Goal: Information Seeking & Learning: Learn about a topic

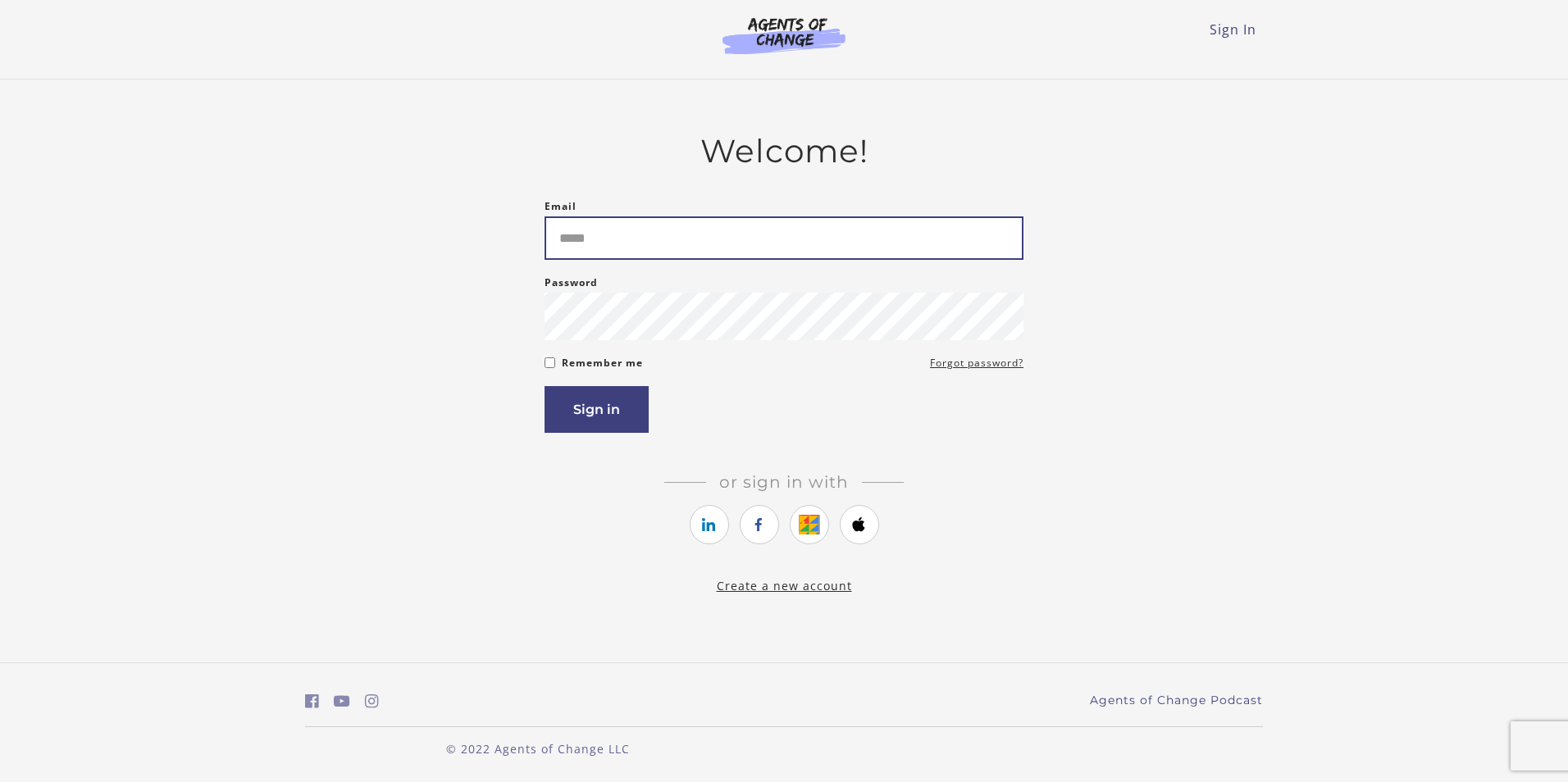
click at [716, 243] on input "Email" at bounding box center [783, 238] width 479 height 44
type input "**********"
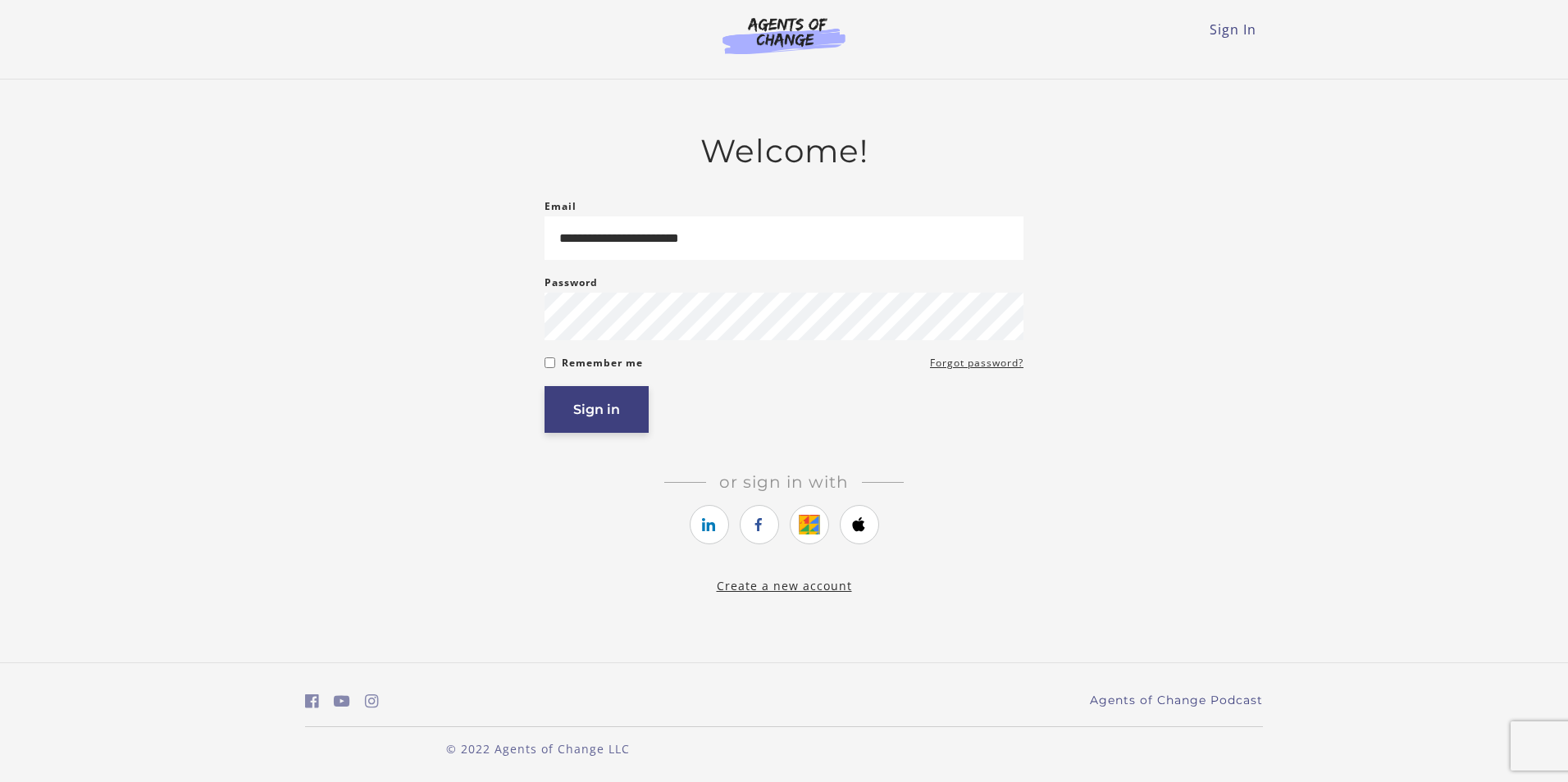
click at [616, 411] on button "Sign in" at bounding box center [596, 409] width 104 height 47
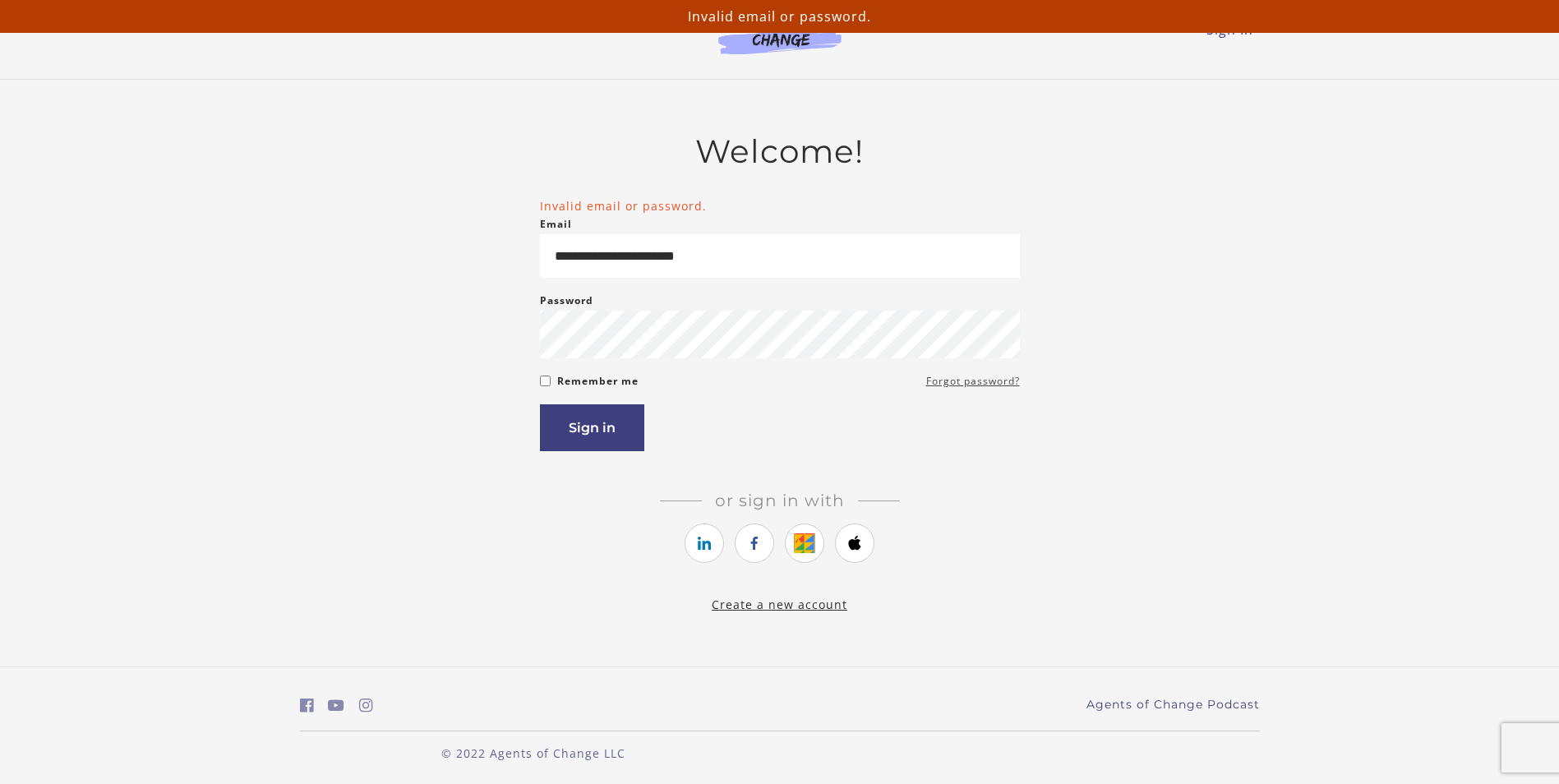
click at [998, 382] on link "Forgot password?" at bounding box center [972, 382] width 93 height 20
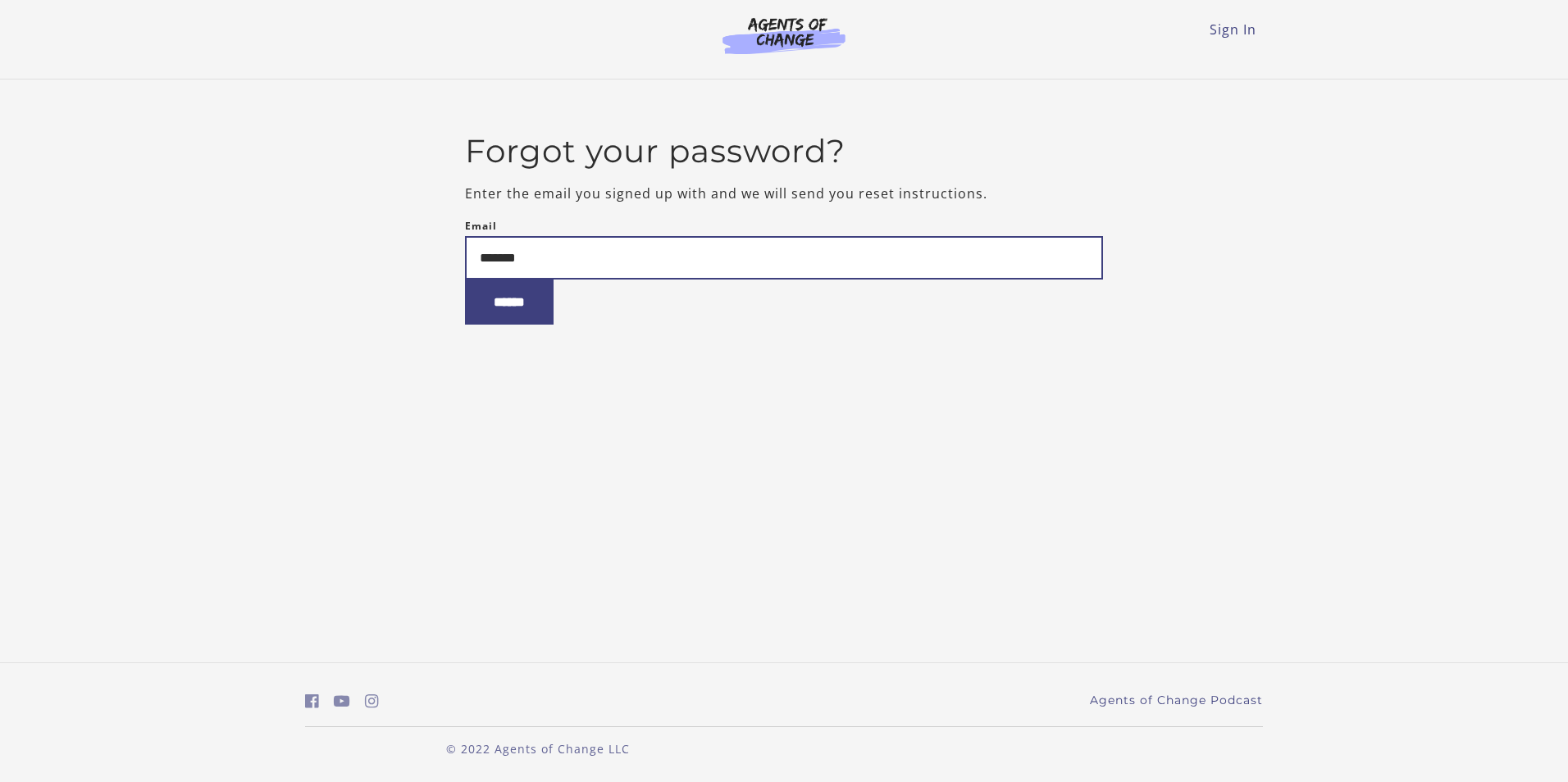
type input "**********"
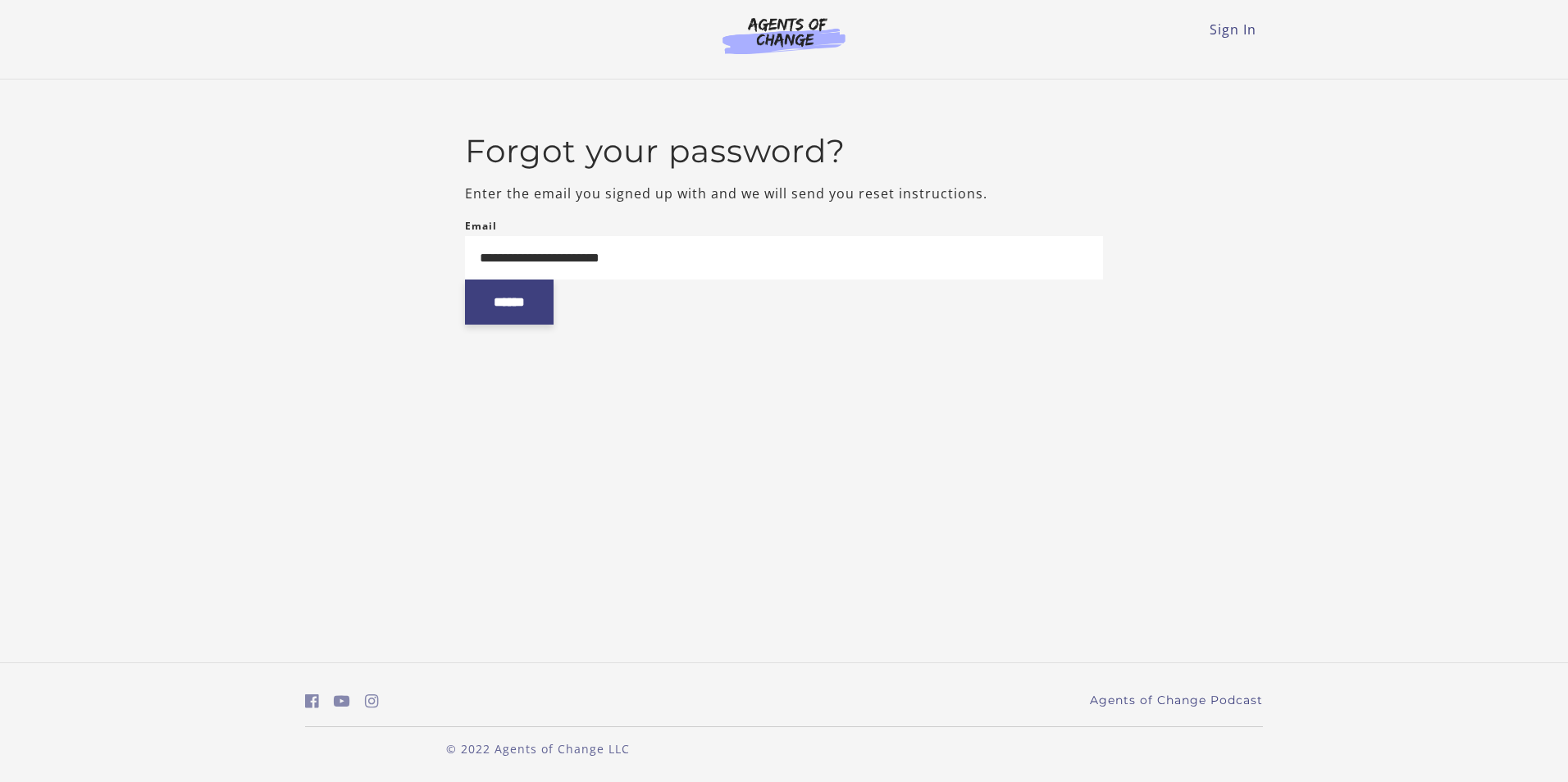
click at [528, 300] on input "******" at bounding box center [509, 302] width 88 height 45
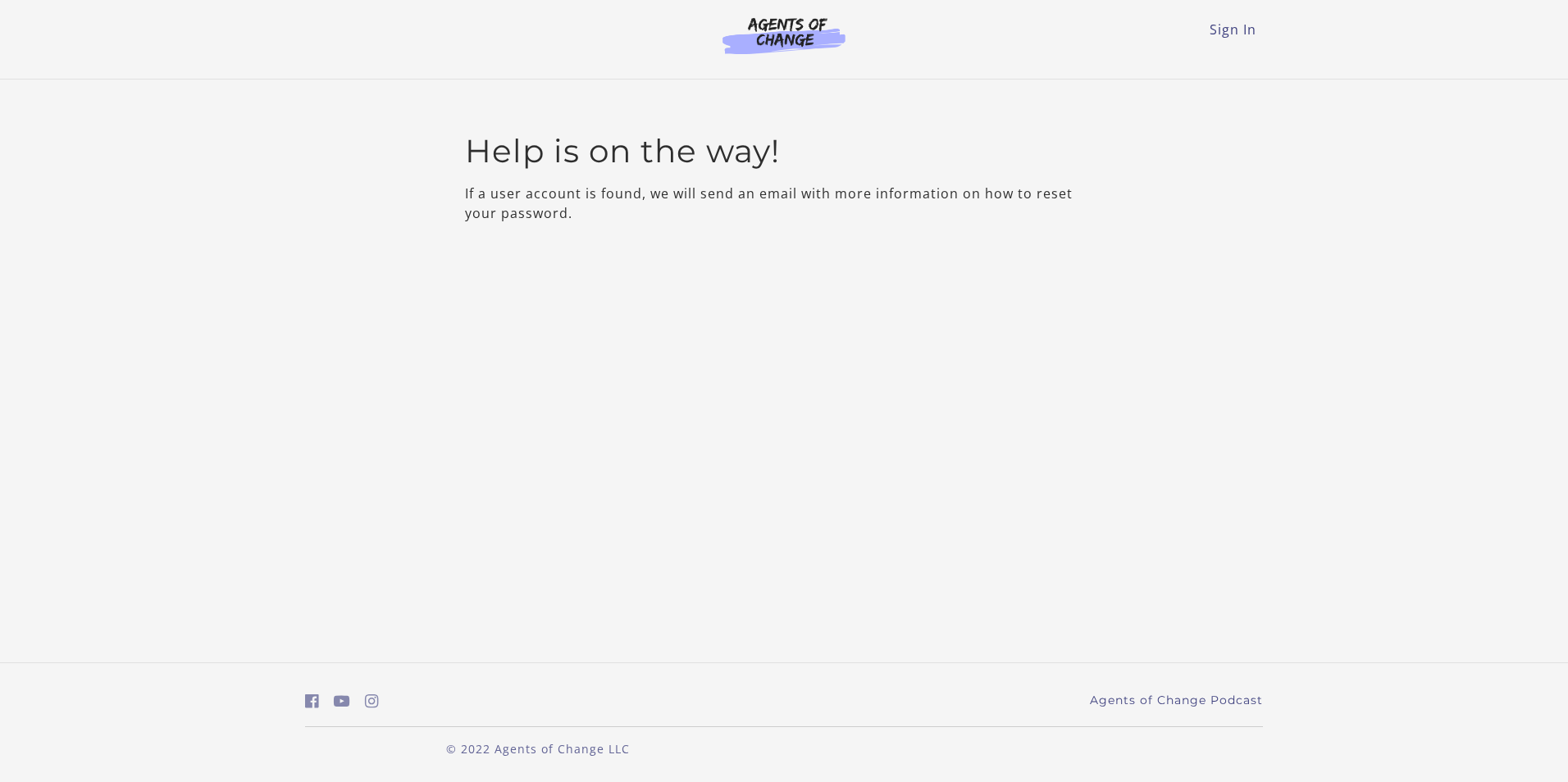
click at [1261, 23] on ul "Sign In" at bounding box center [784, 30] width 958 height 20
click at [1247, 47] on div "Sign In Toggle menu Menu Sign In" at bounding box center [784, 33] width 958 height 66
click at [1245, 41] on div "Sign In Toggle menu Menu Sign In" at bounding box center [784, 33] width 958 height 66
click at [1210, 24] on link "Sign In" at bounding box center [1232, 30] width 47 height 18
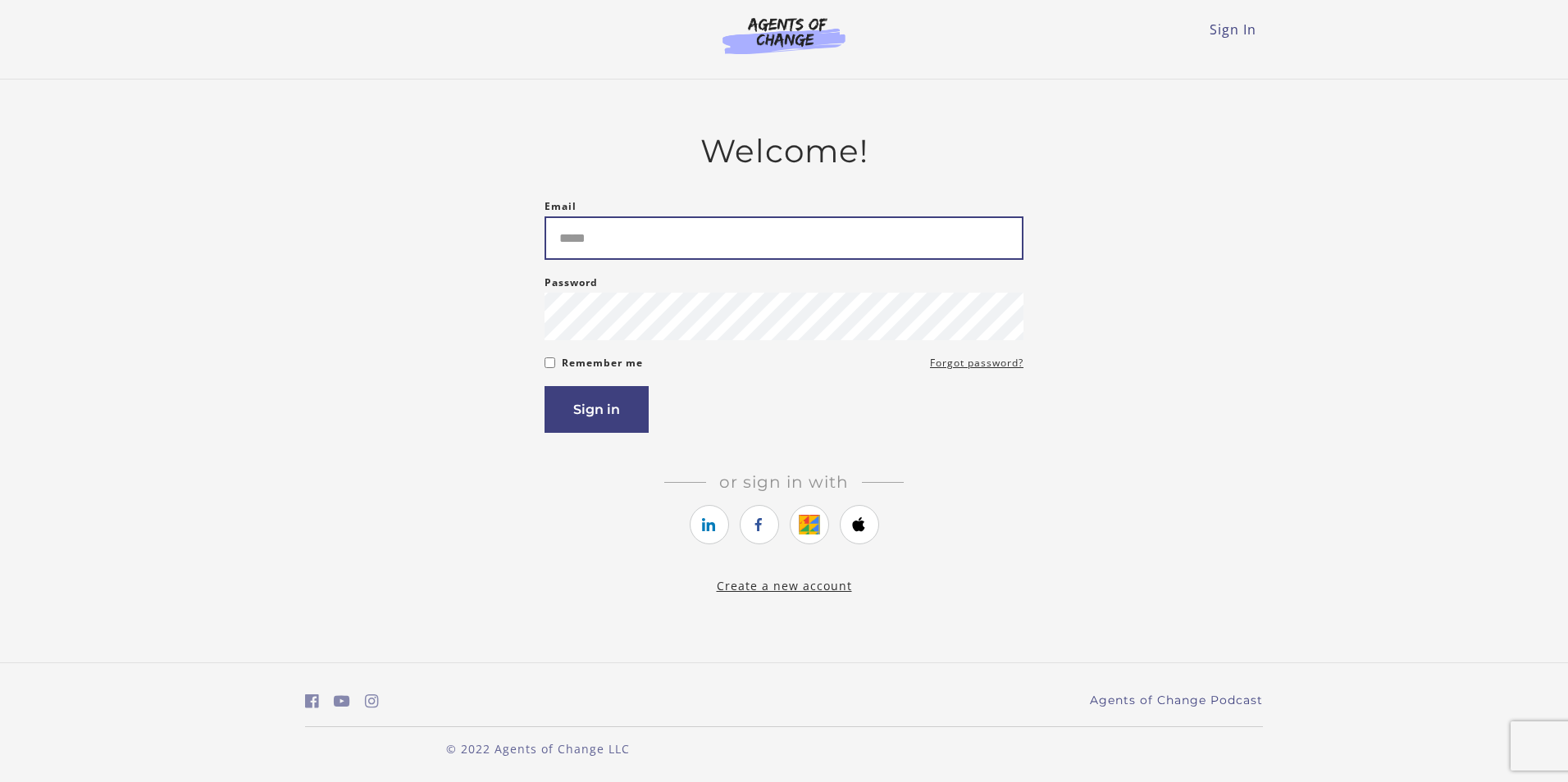
click at [800, 250] on input "Email" at bounding box center [783, 238] width 479 height 44
type input "**********"
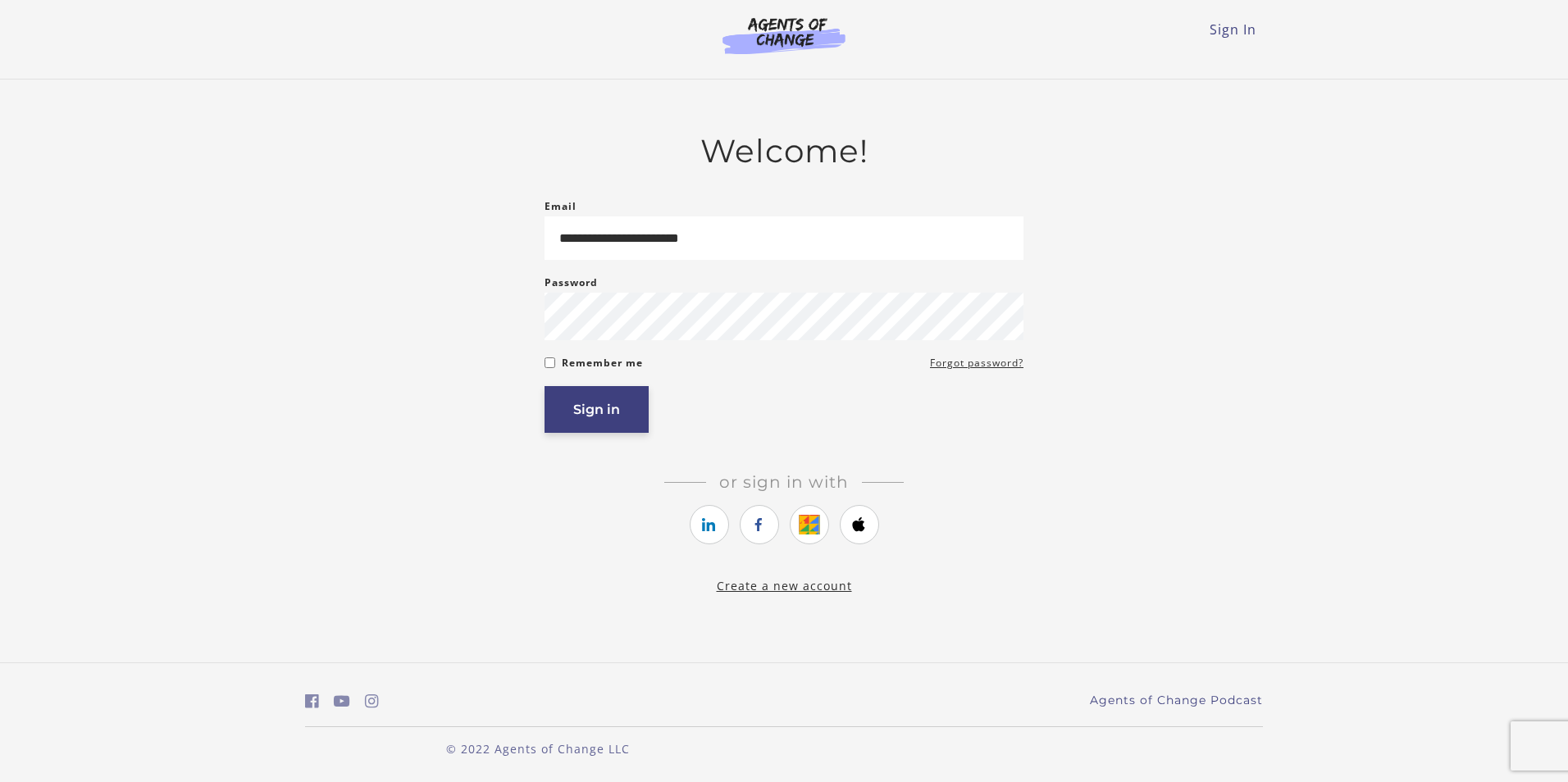
click at [637, 409] on button "Sign in" at bounding box center [596, 409] width 104 height 47
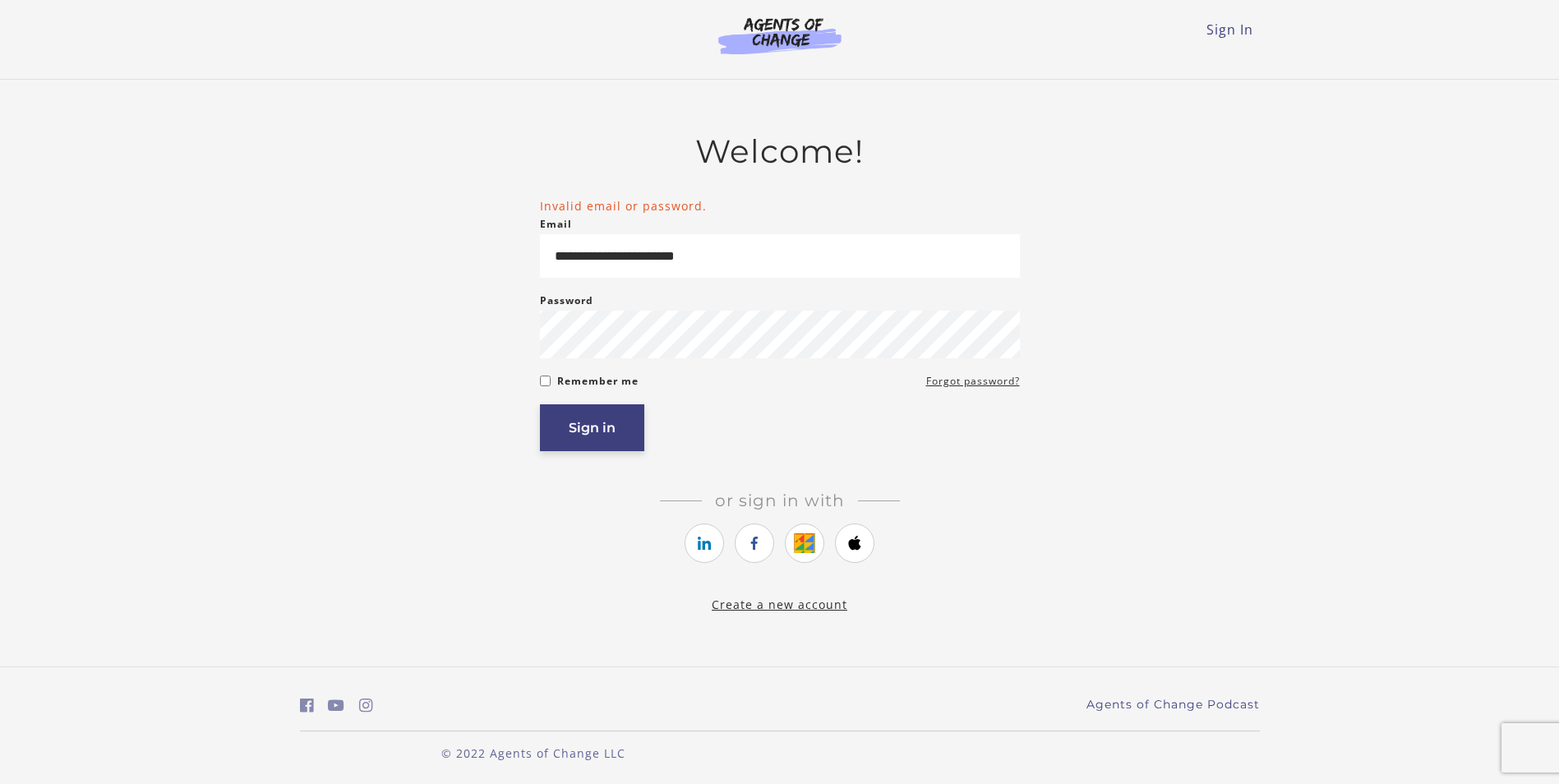
click at [606, 438] on button "Sign in" at bounding box center [592, 427] width 104 height 47
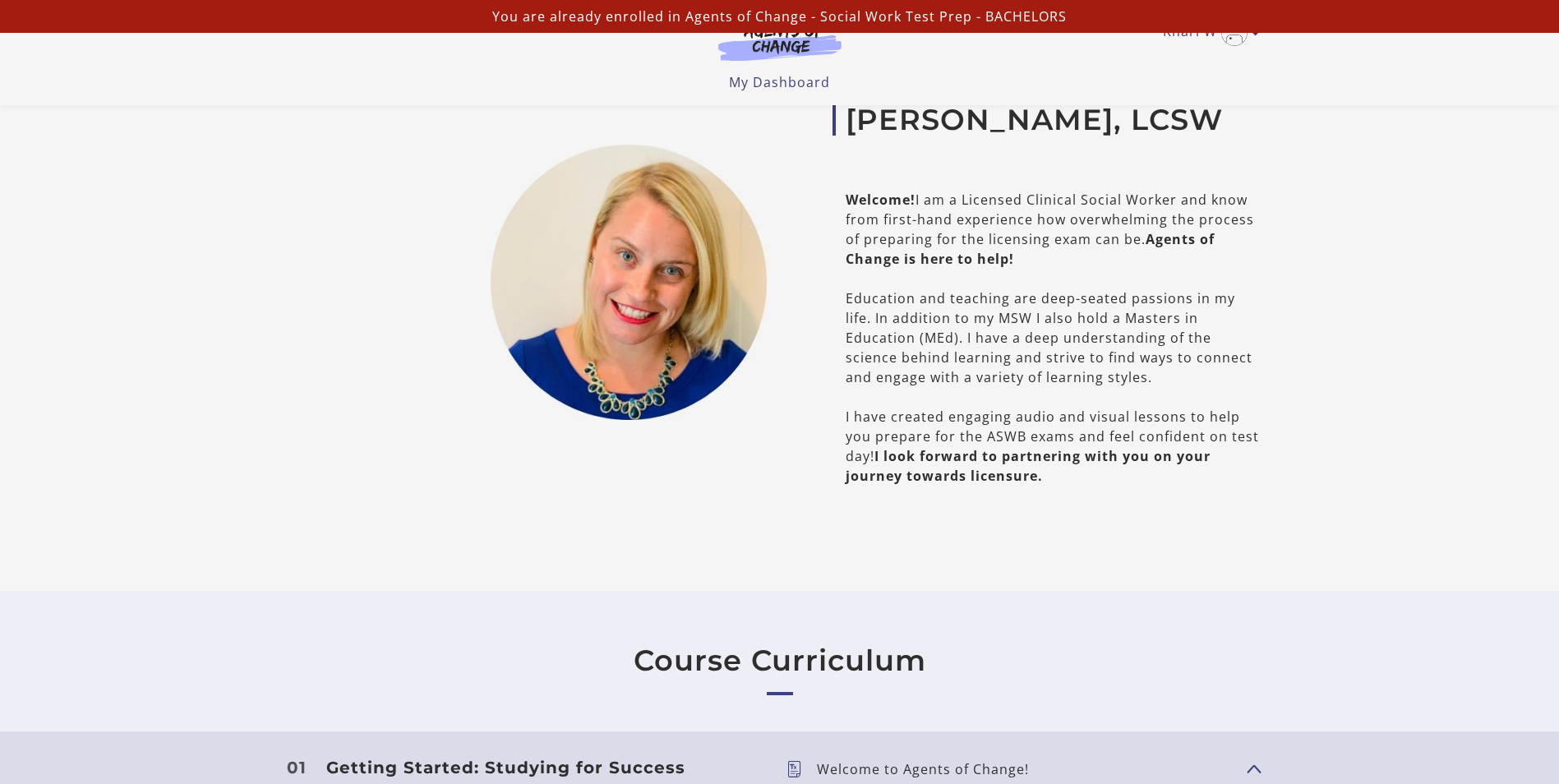
scroll to position [1314, 0]
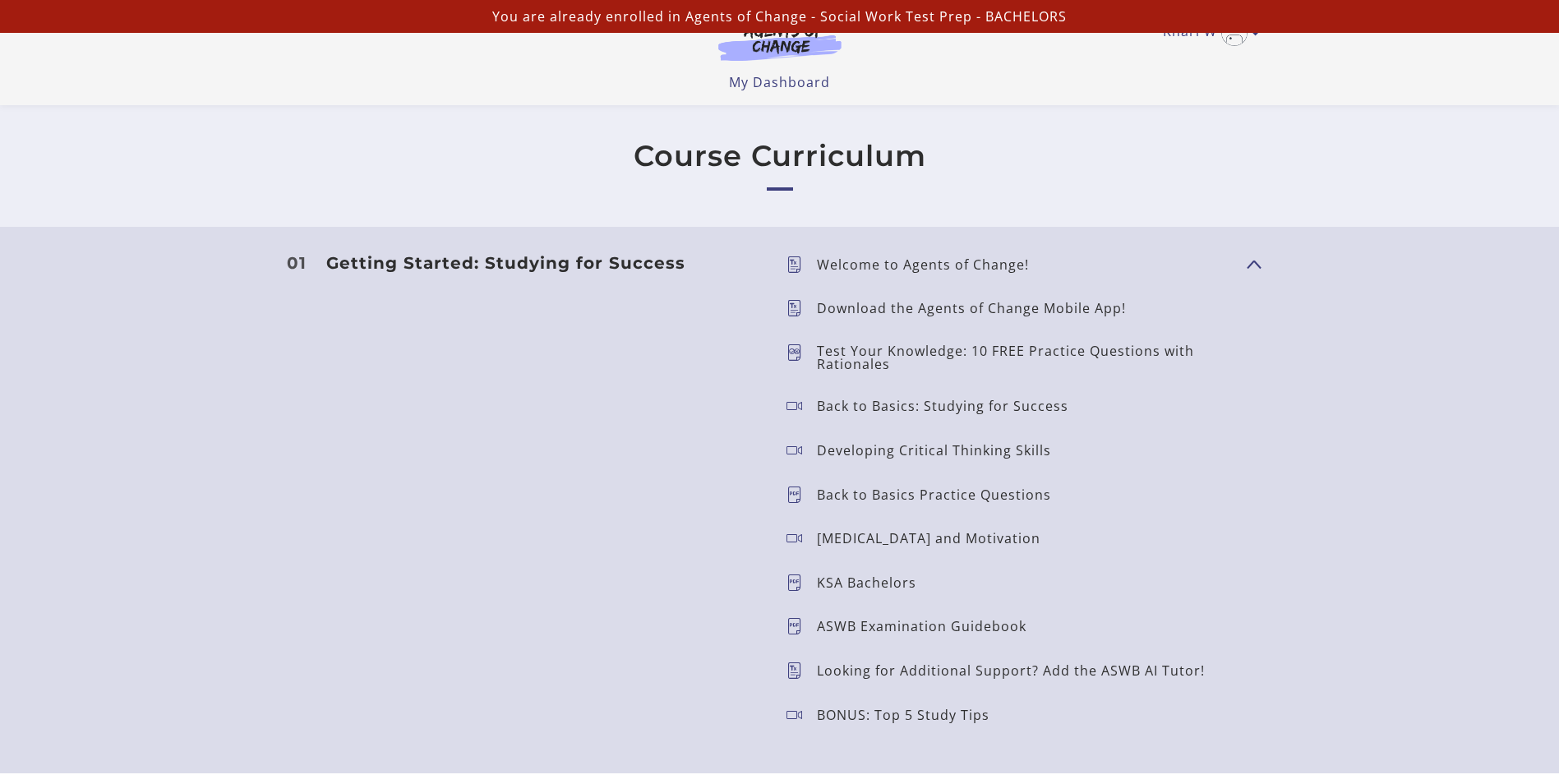
click at [791, 352] on icon at bounding box center [801, 358] width 31 height 26
click at [879, 367] on p "Test Your Knowledge: 10 FREE Practice Questions with Rationales" at bounding box center [1025, 358] width 416 height 26
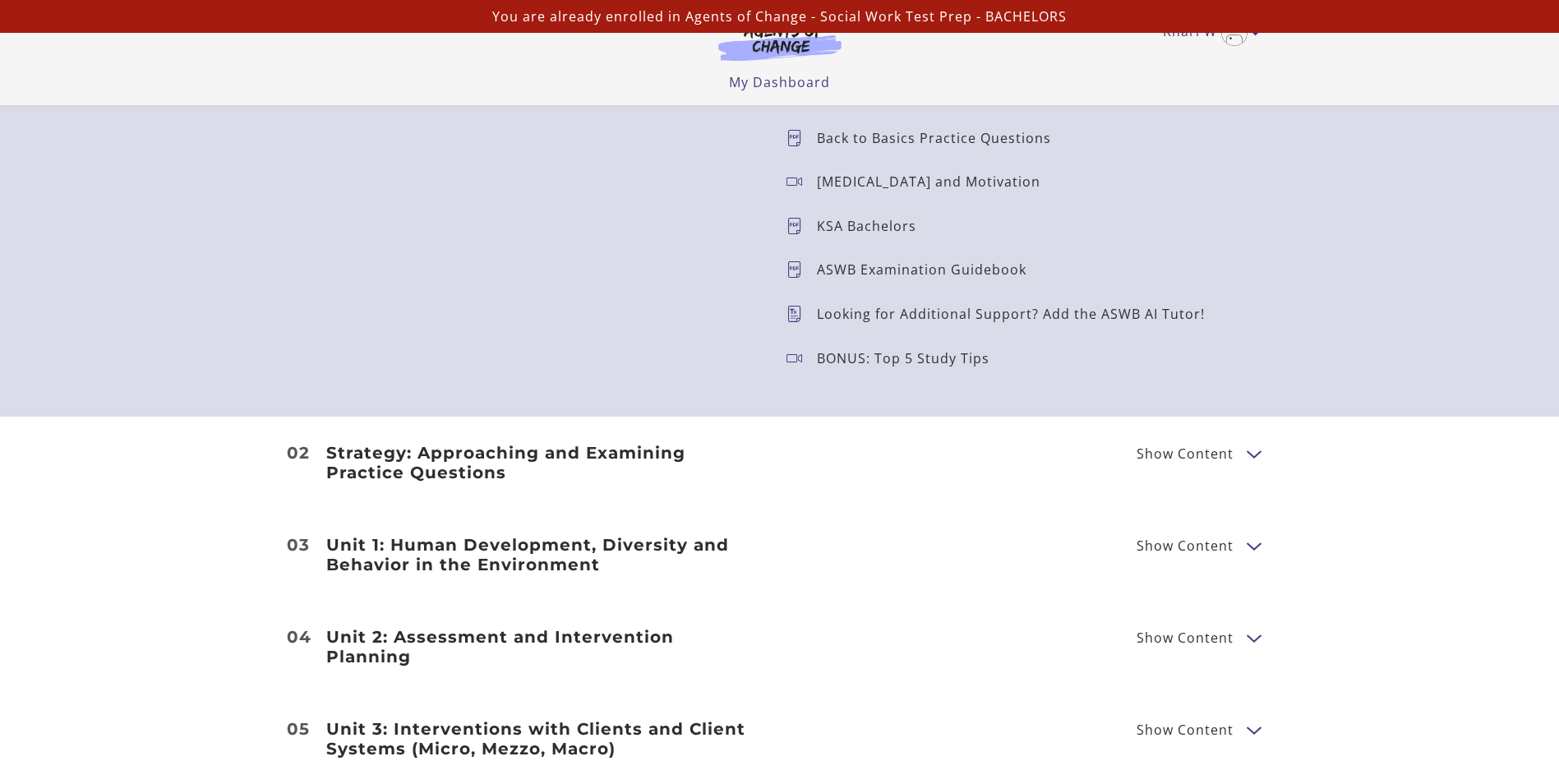
scroll to position [1890, 0]
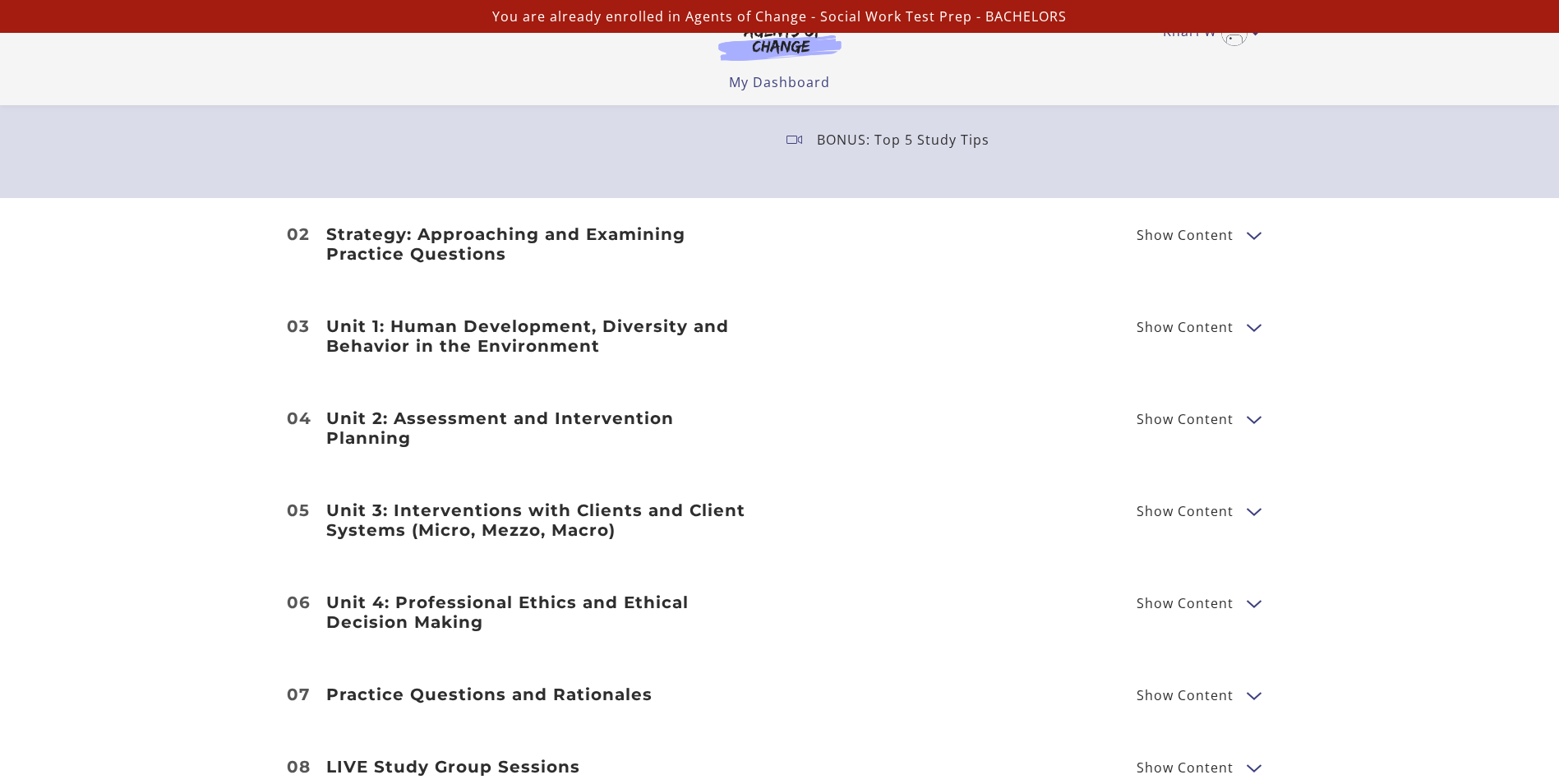
click at [1204, 254] on div "Strategy: Approaching and Examining Practice Questions Show Content Breaking Do…" at bounding box center [780, 245] width 986 height 40
click at [1209, 229] on span "Show Content" at bounding box center [1185, 235] width 97 height 13
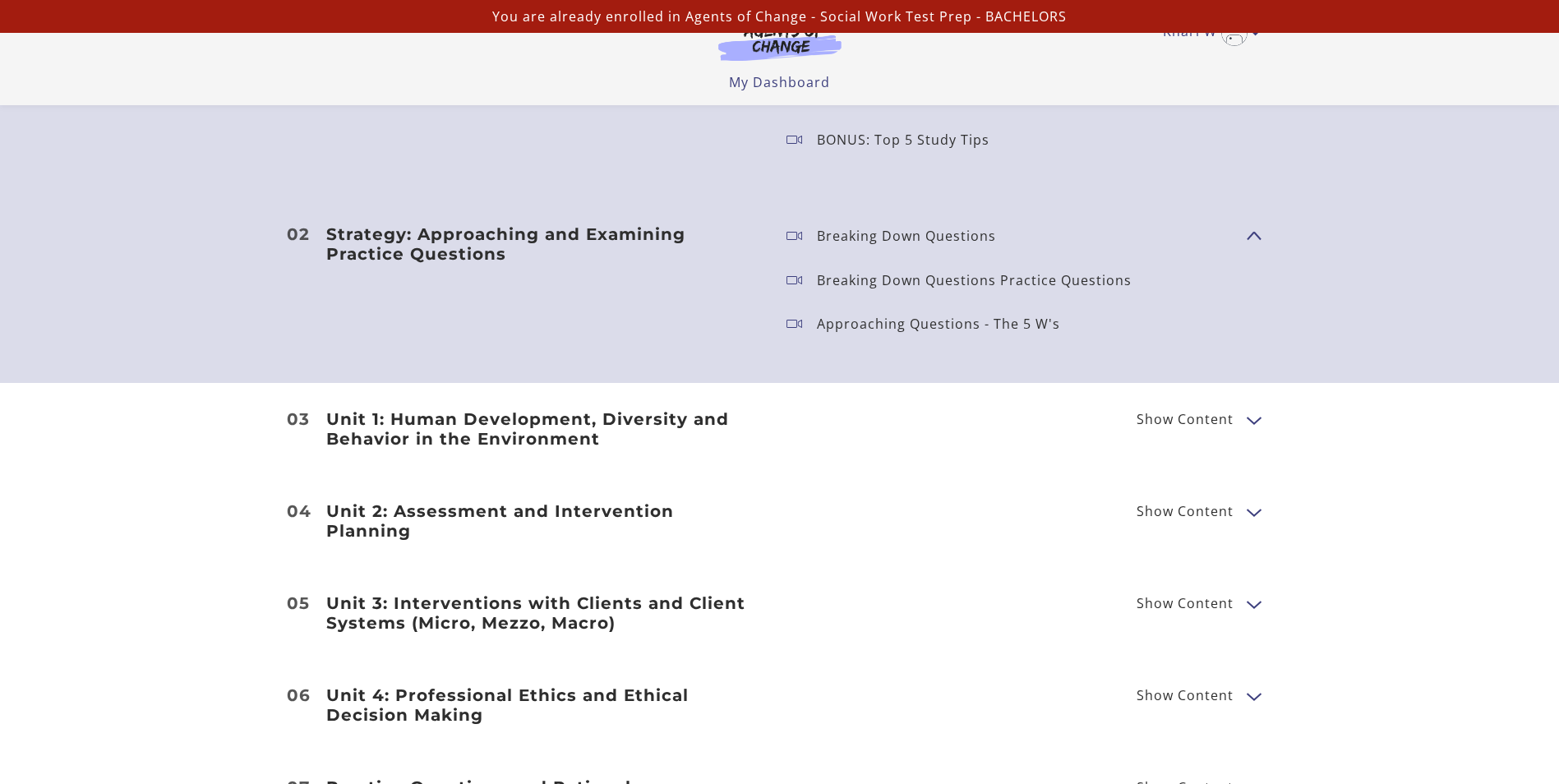
click at [1247, 234] on span "Show Content" at bounding box center [1247, 235] width 0 height 145
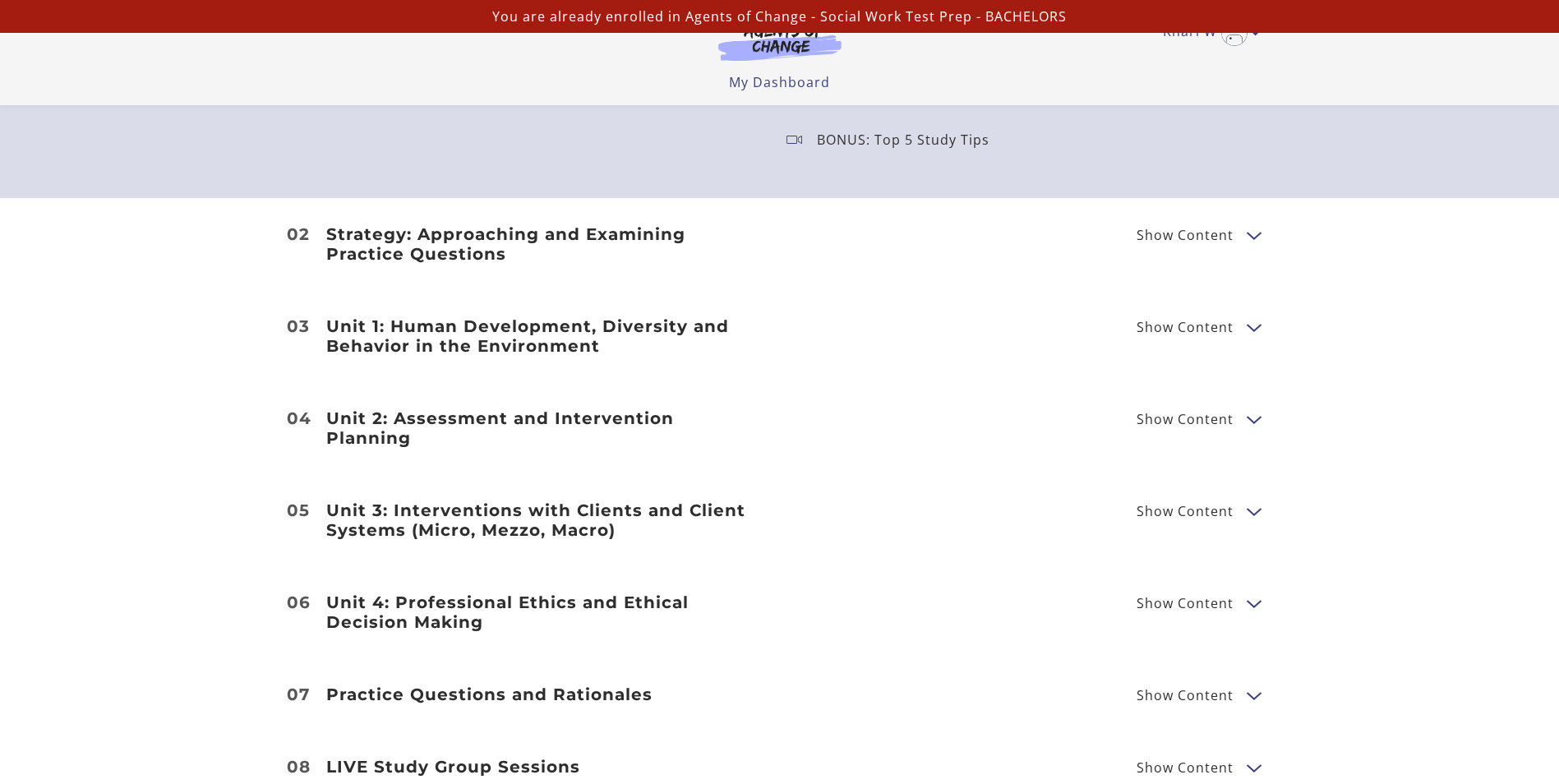
click at [1244, 327] on span "Show Content" at bounding box center [1191, 326] width 110 height 21
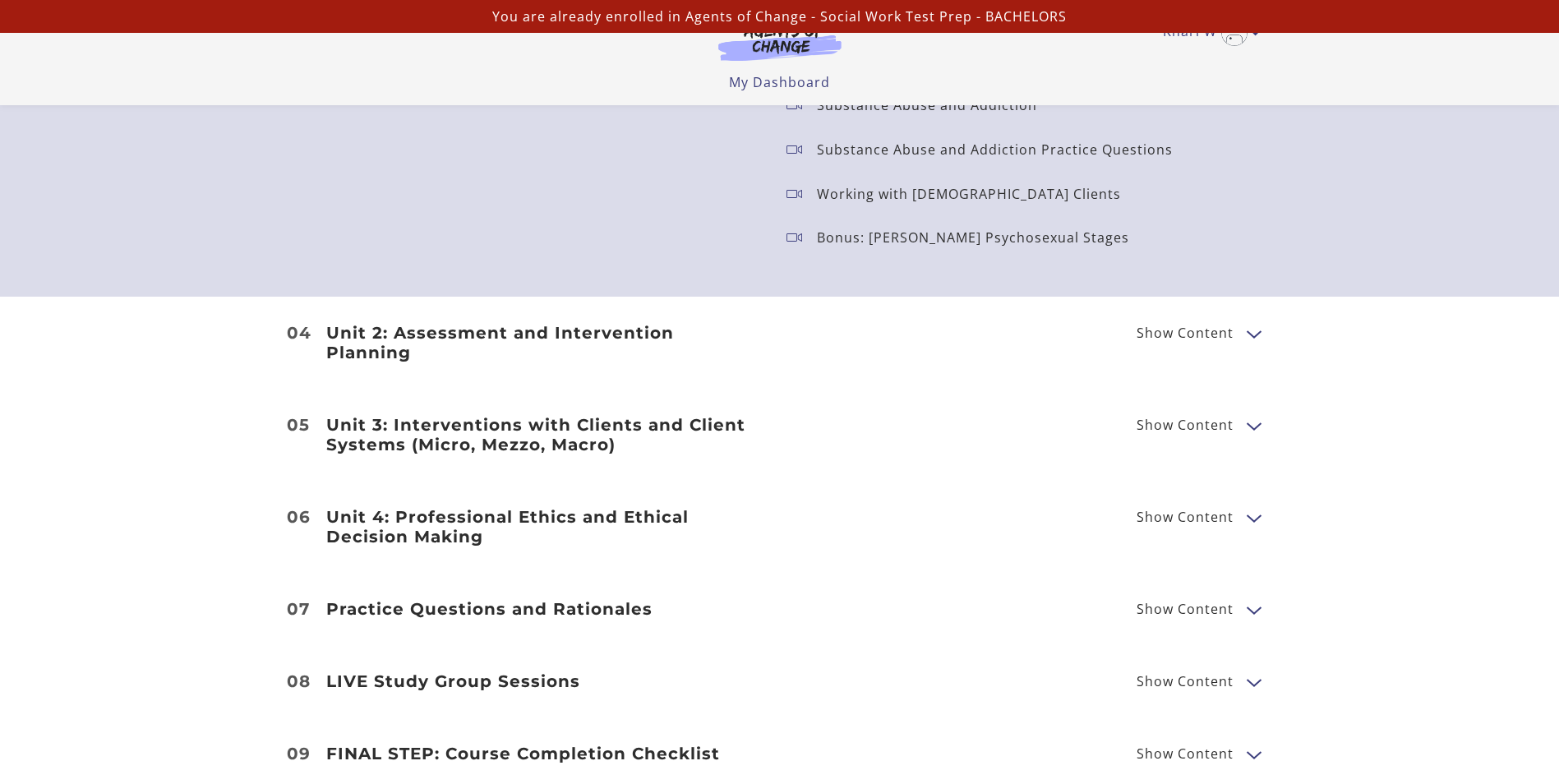
scroll to position [2547, 0]
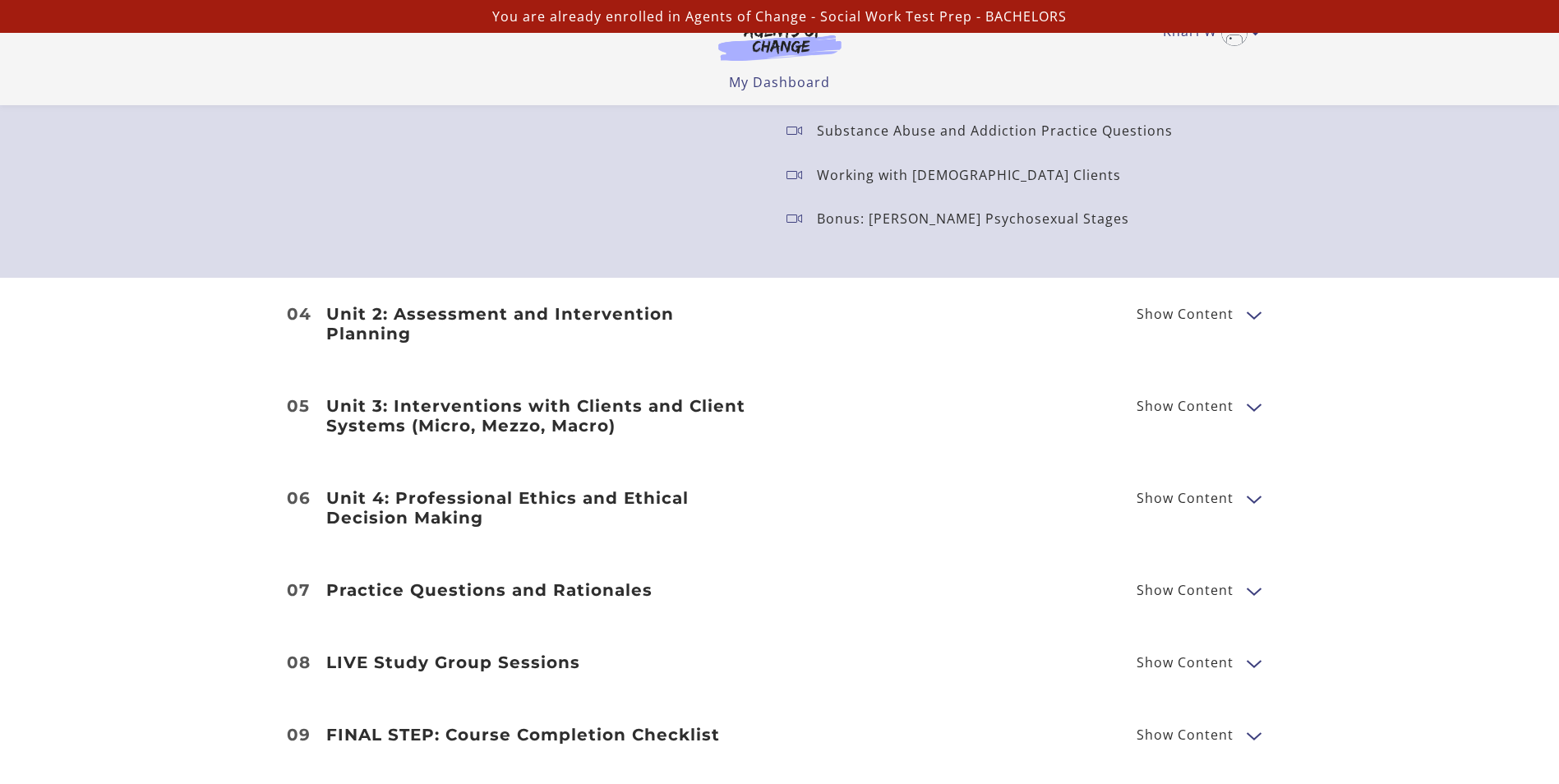
click at [1226, 318] on li "04 Unit 2: Assessment and Intervention Planning Show Content Biopsychosocial As…" at bounding box center [779, 323] width 1559 height 92
click at [1235, 306] on span "Show Content" at bounding box center [1191, 314] width 110 height 21
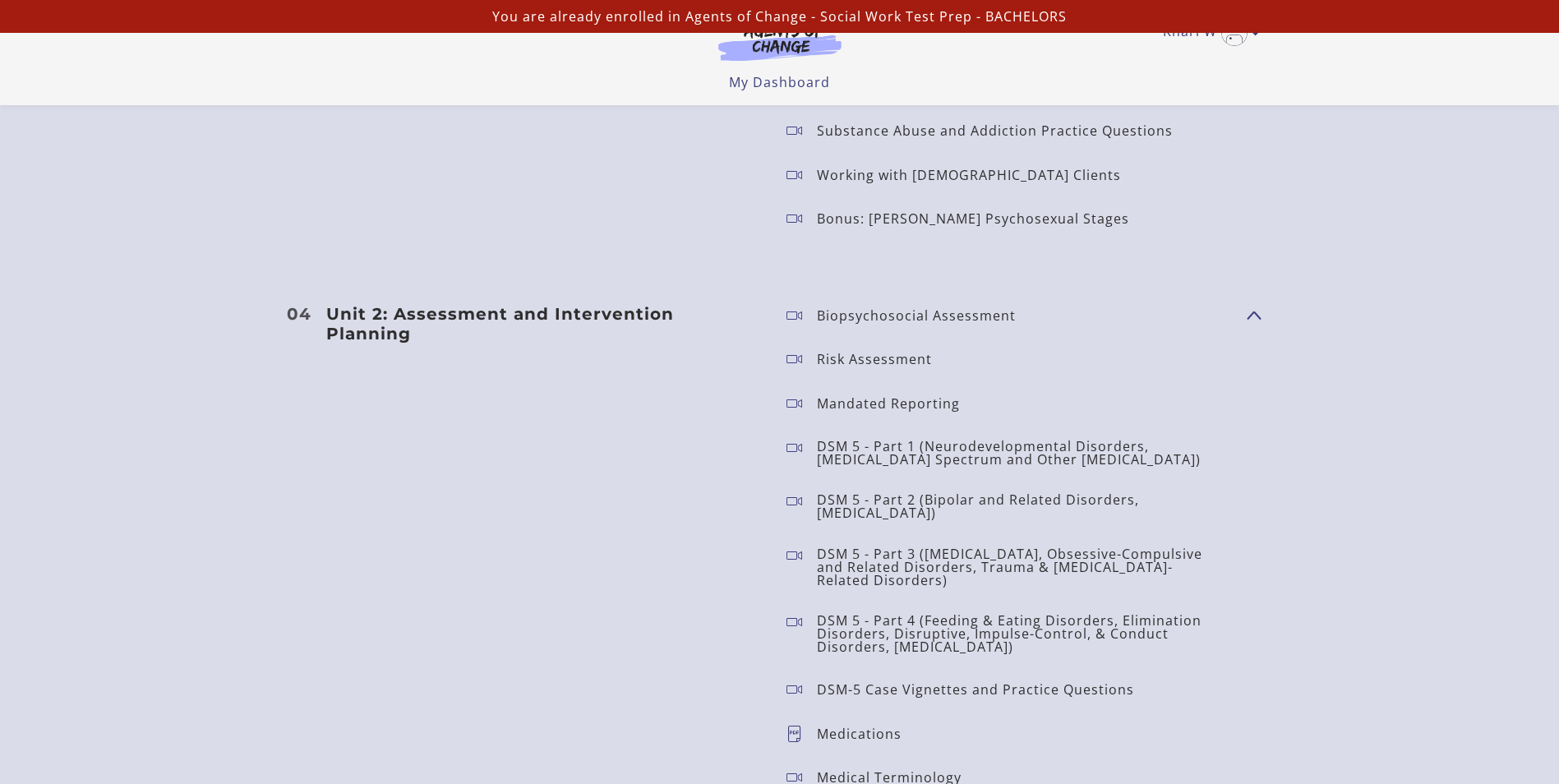
click at [801, 307] on icon at bounding box center [801, 316] width 31 height 17
click at [805, 358] on icon at bounding box center [801, 359] width 31 height 17
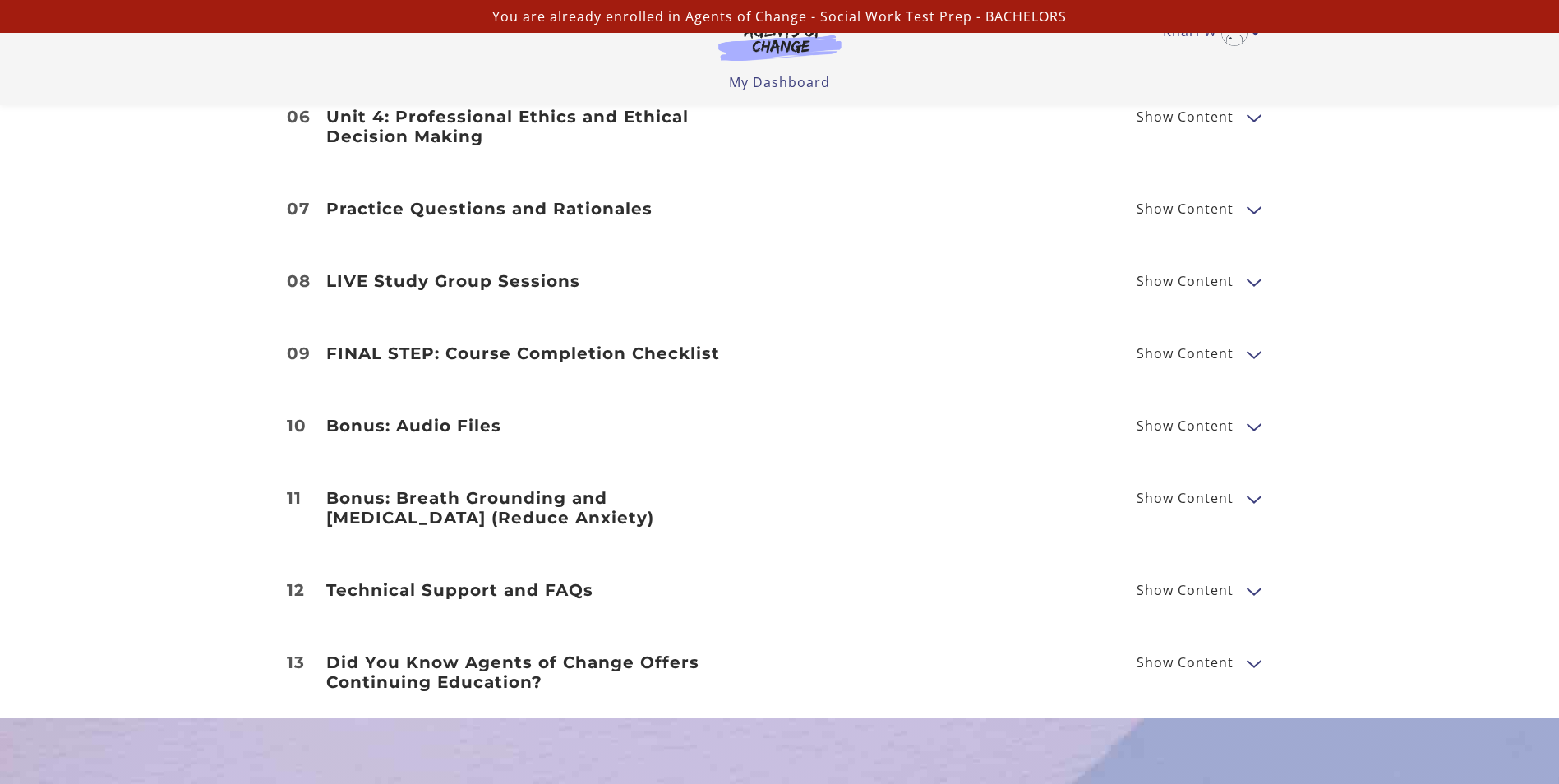
scroll to position [3533, 0]
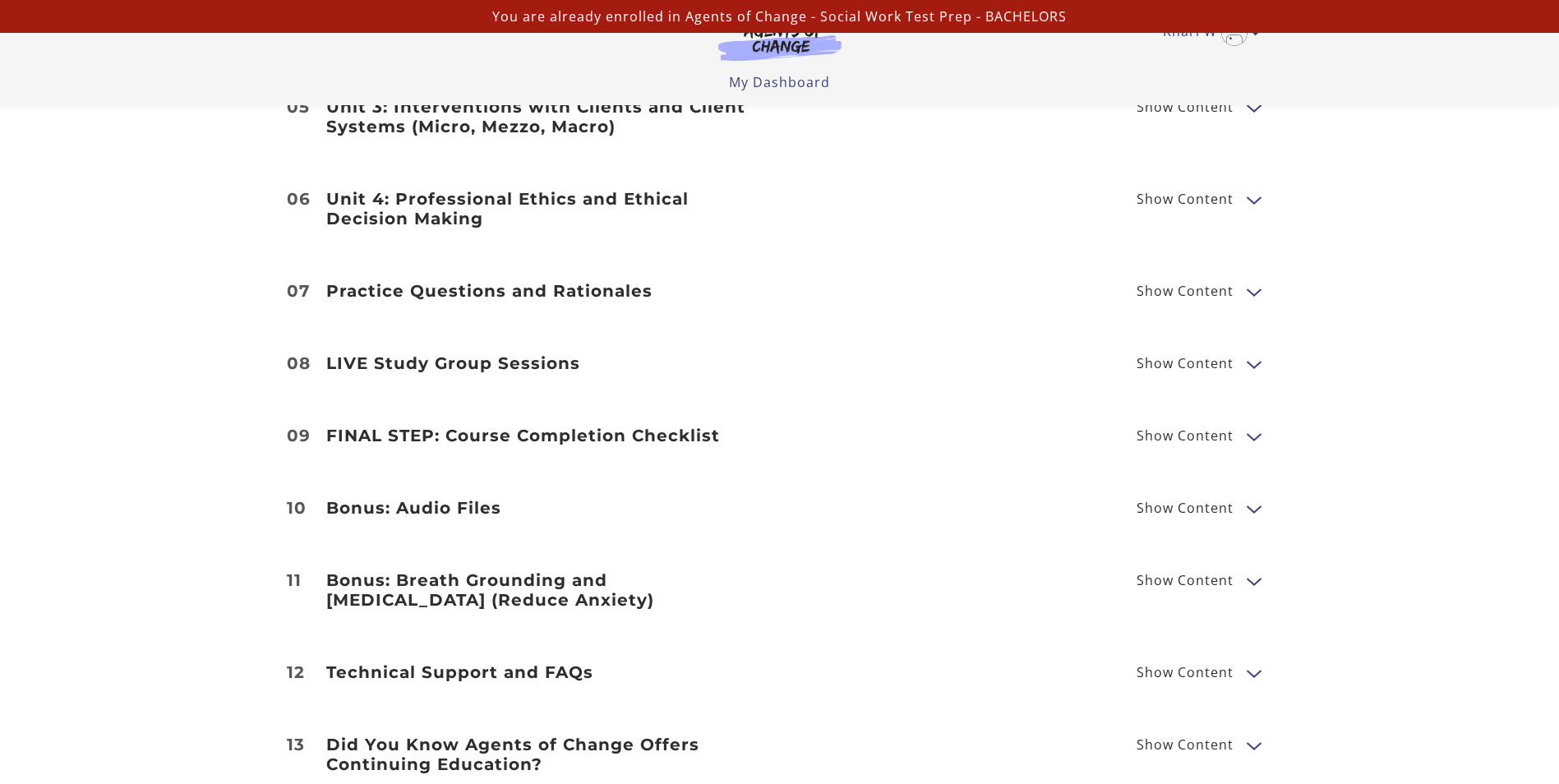
click at [1236, 354] on span "Show Content" at bounding box center [1191, 363] width 110 height 21
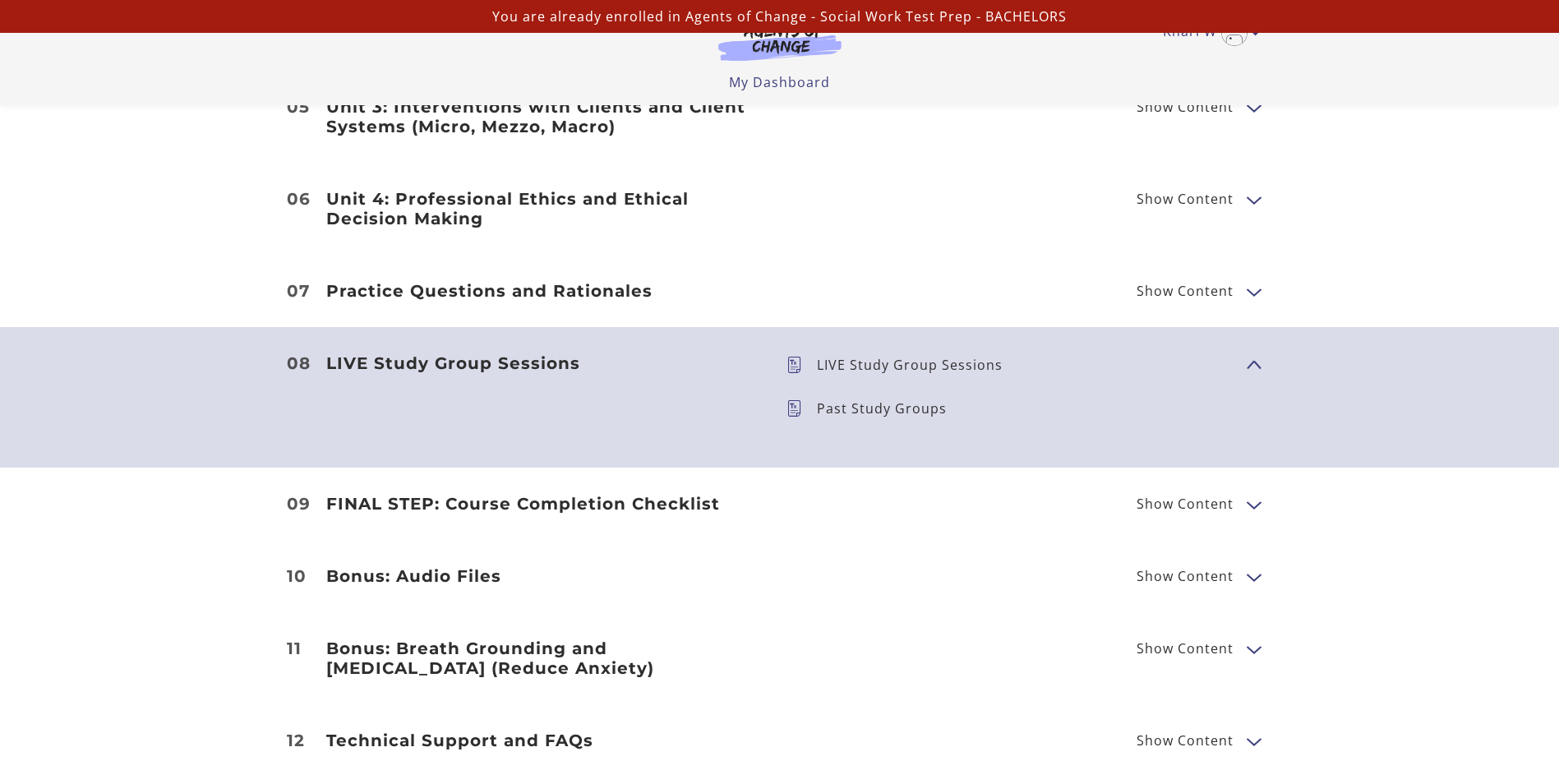
click at [1233, 368] on div "LIVE Study Group Sessions Show Content LIVE Study Group Sessions Past Study Gro…" at bounding box center [780, 397] width 986 height 88
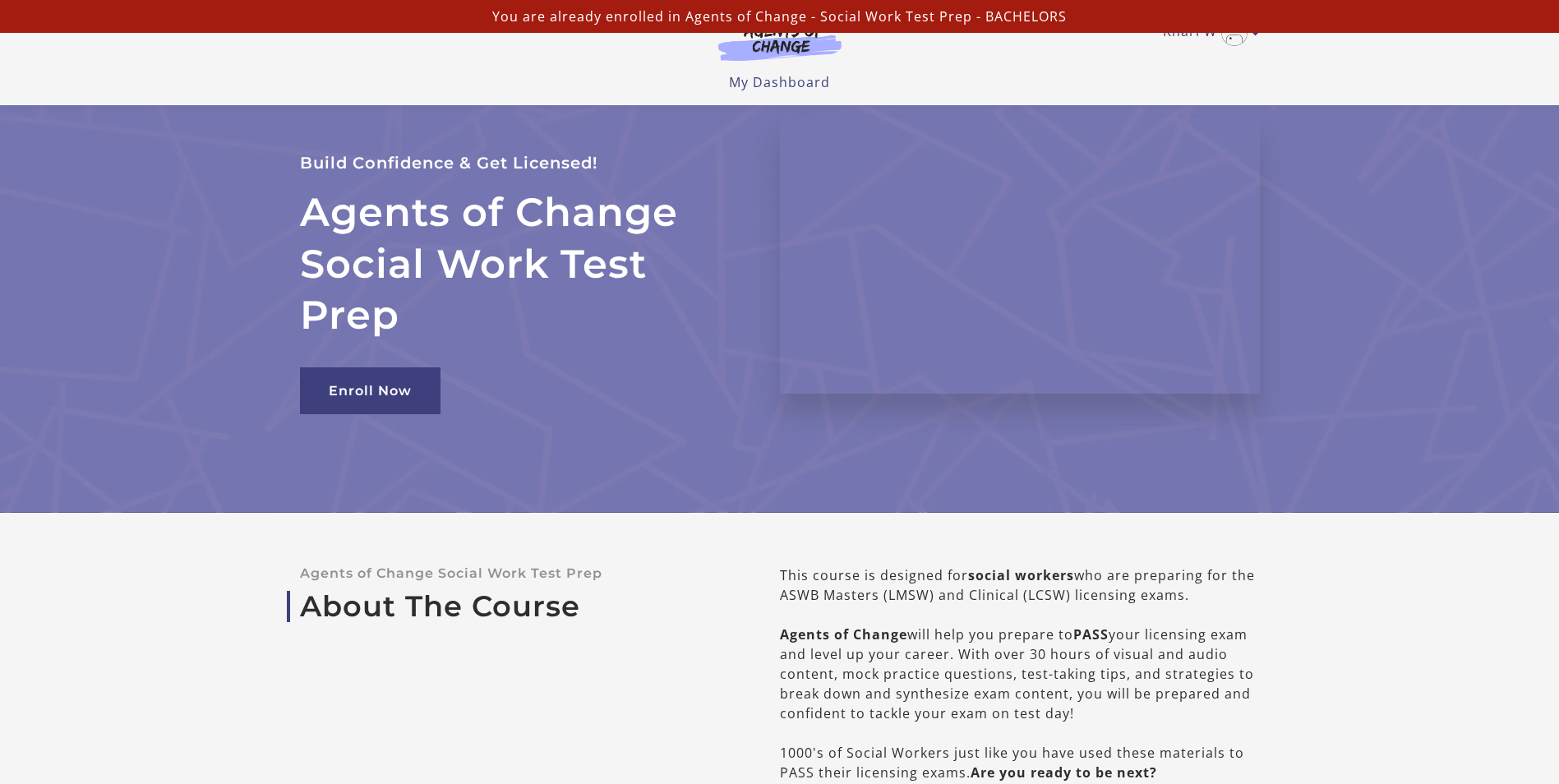
scroll to position [0, 0]
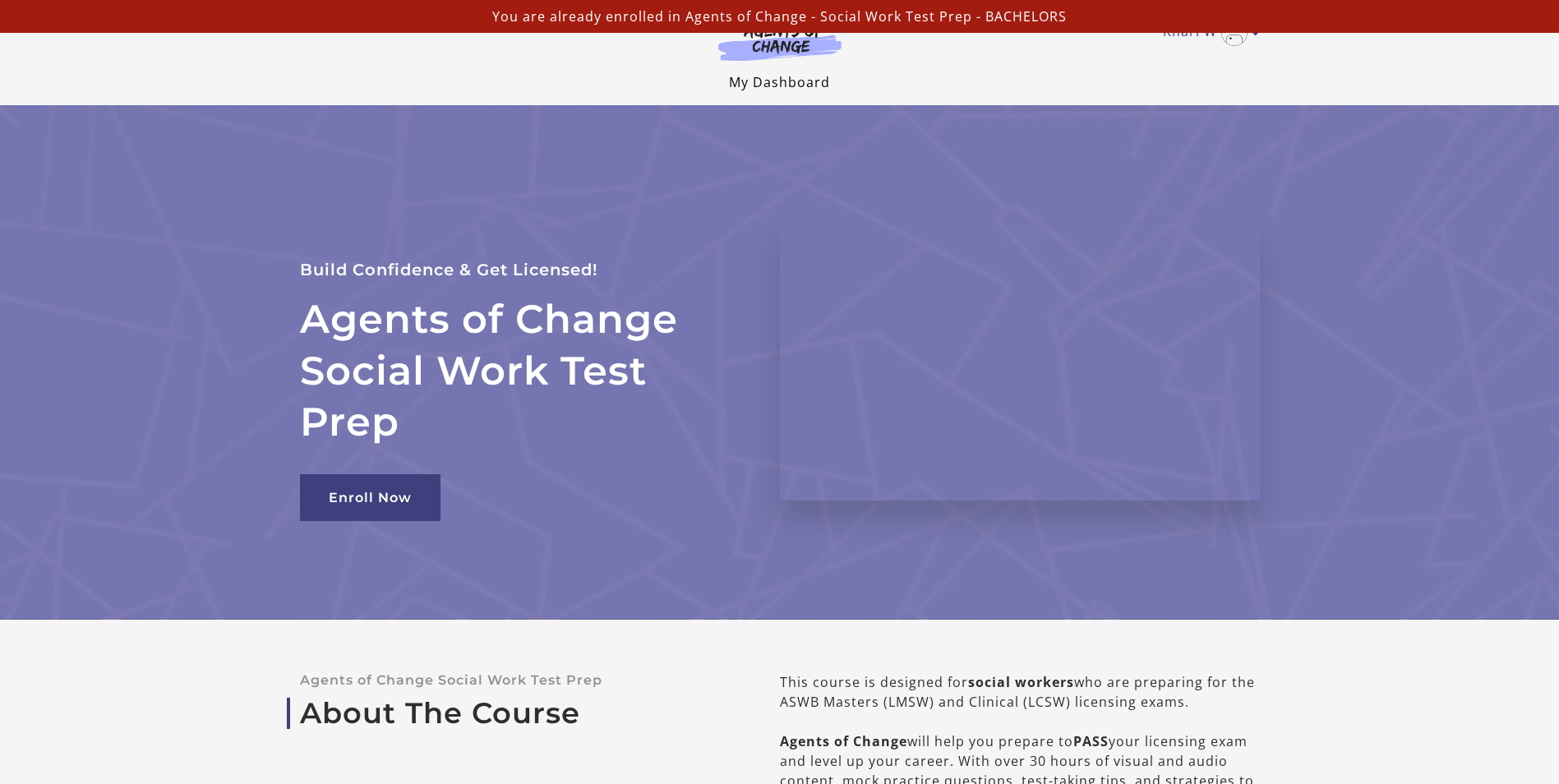
click at [784, 82] on link "My Dashboard" at bounding box center [779, 83] width 101 height 18
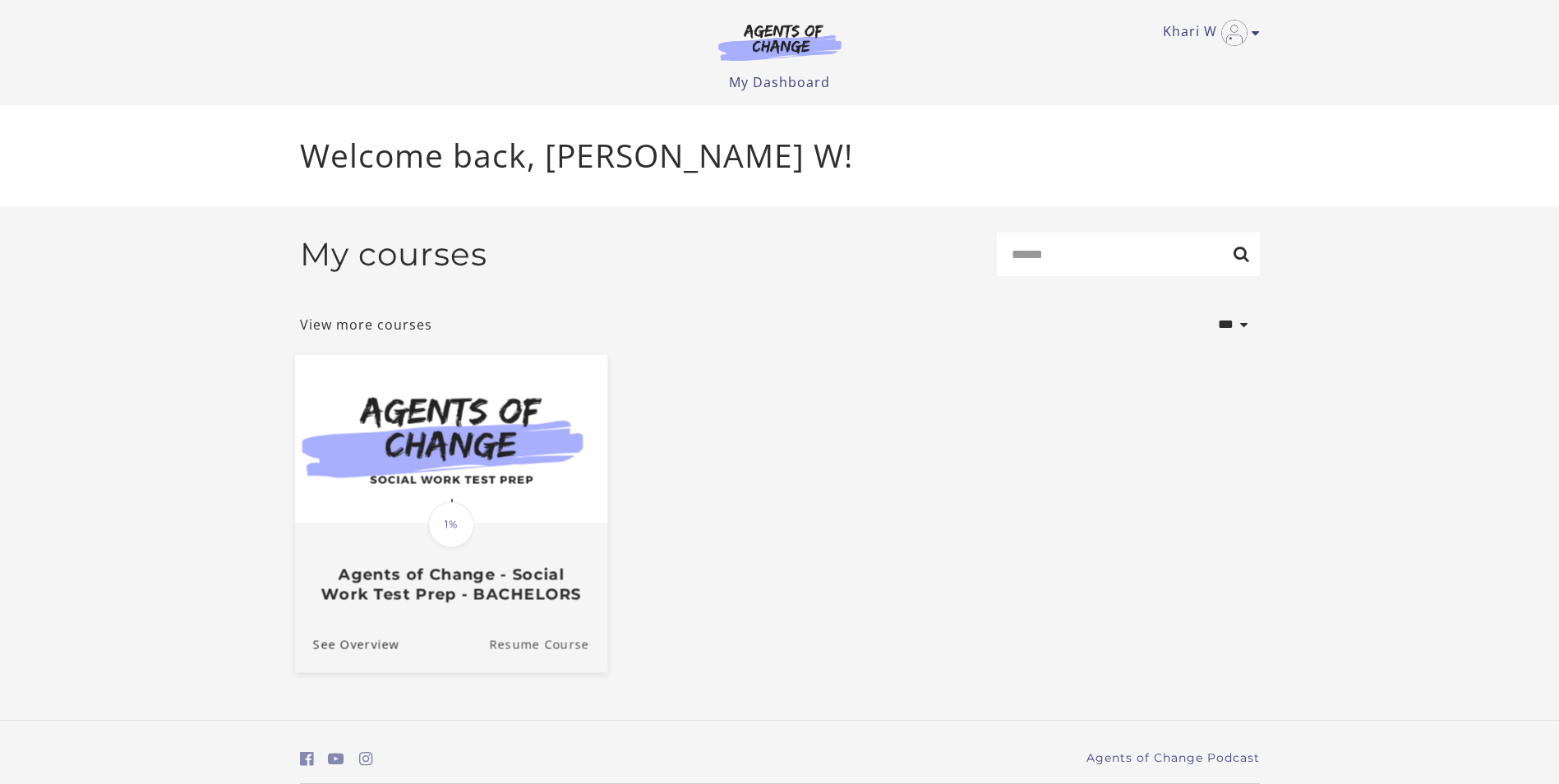
click at [531, 657] on link "Resume Course" at bounding box center [548, 644] width 118 height 55
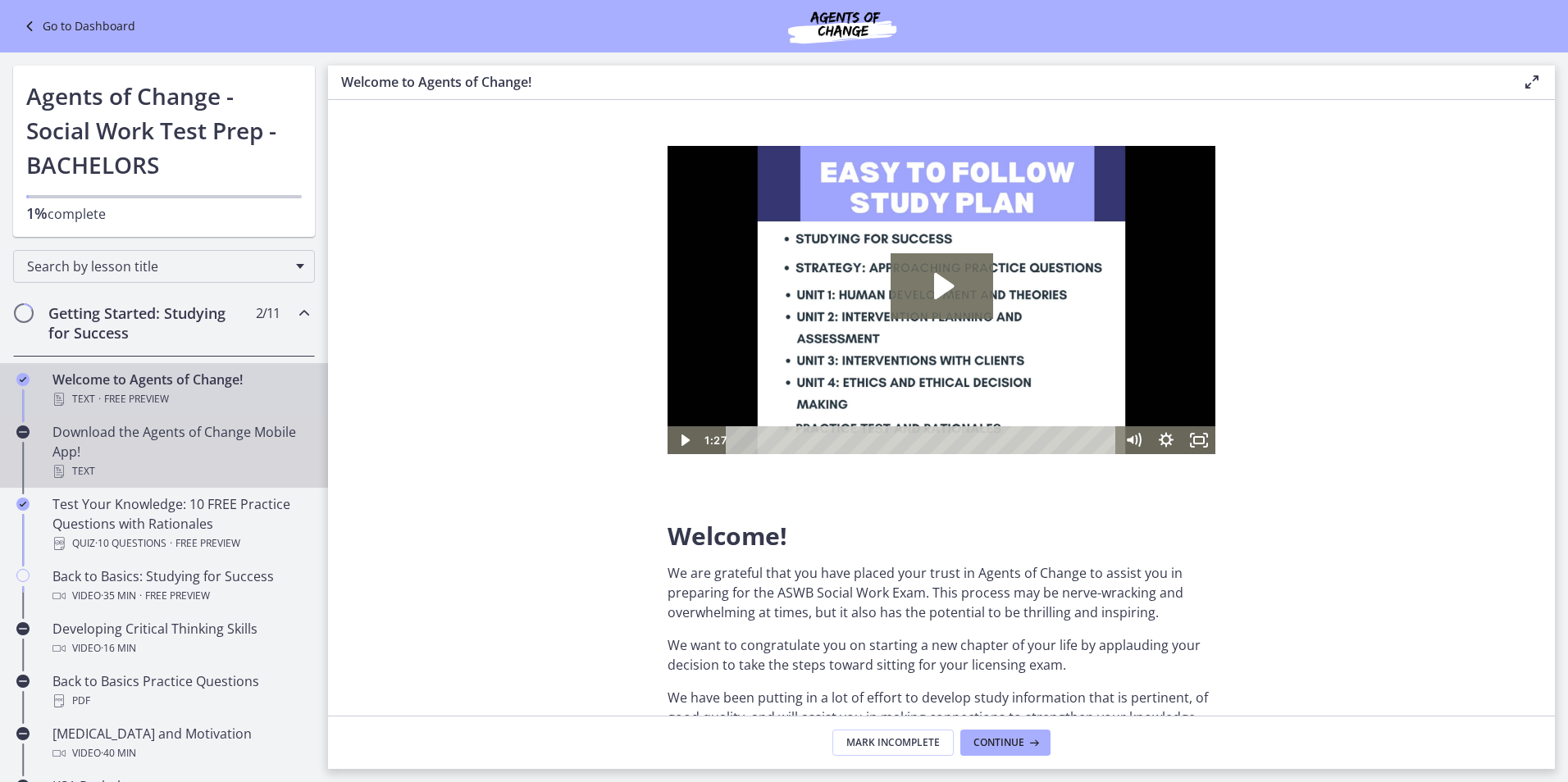
scroll to position [82, 0]
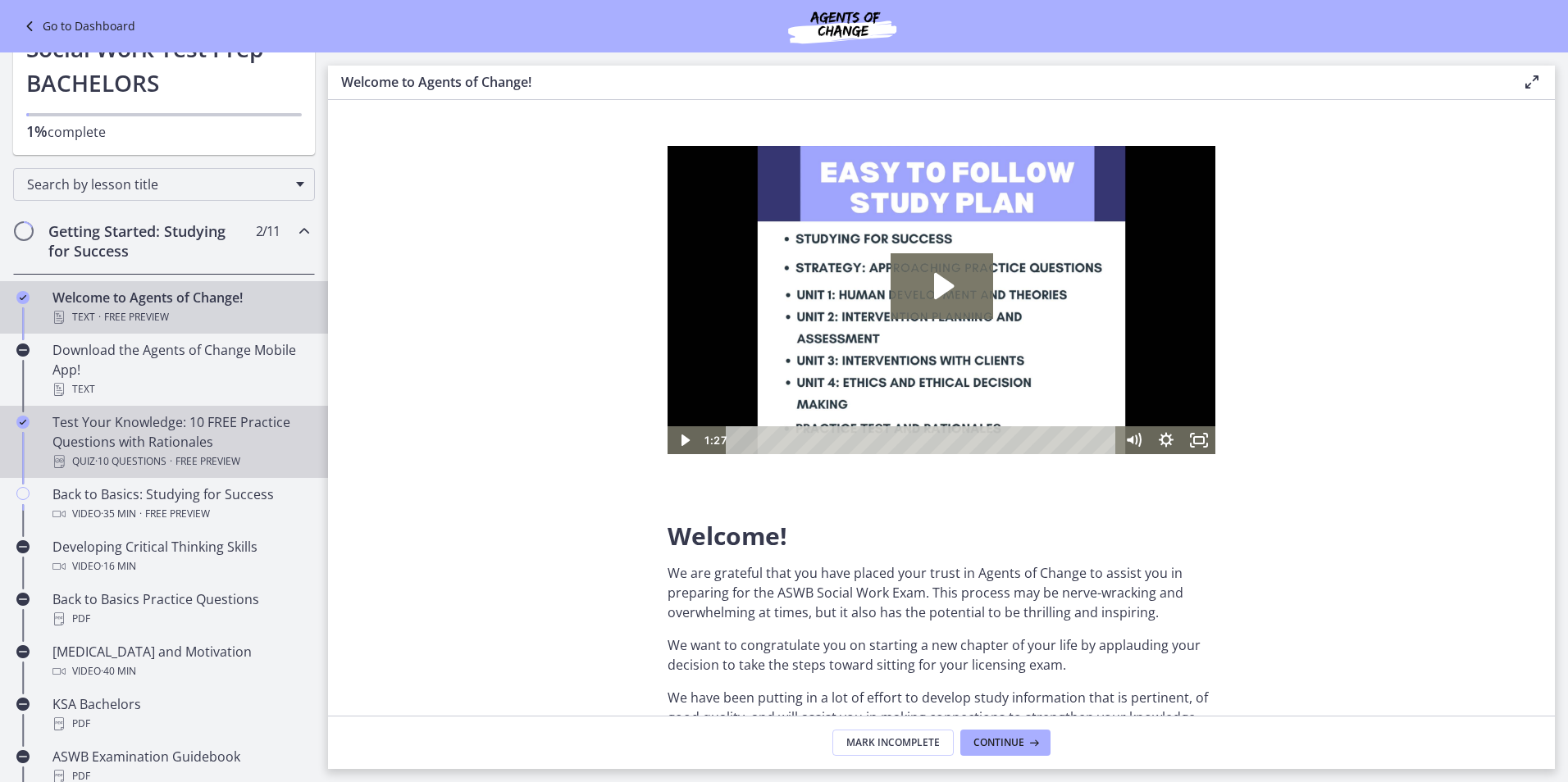
click at [206, 446] on div "Test Your Knowledge: 10 FREE Practice Questions with Rationales Quiz · 10 Quest…" at bounding box center [181, 442] width 256 height 59
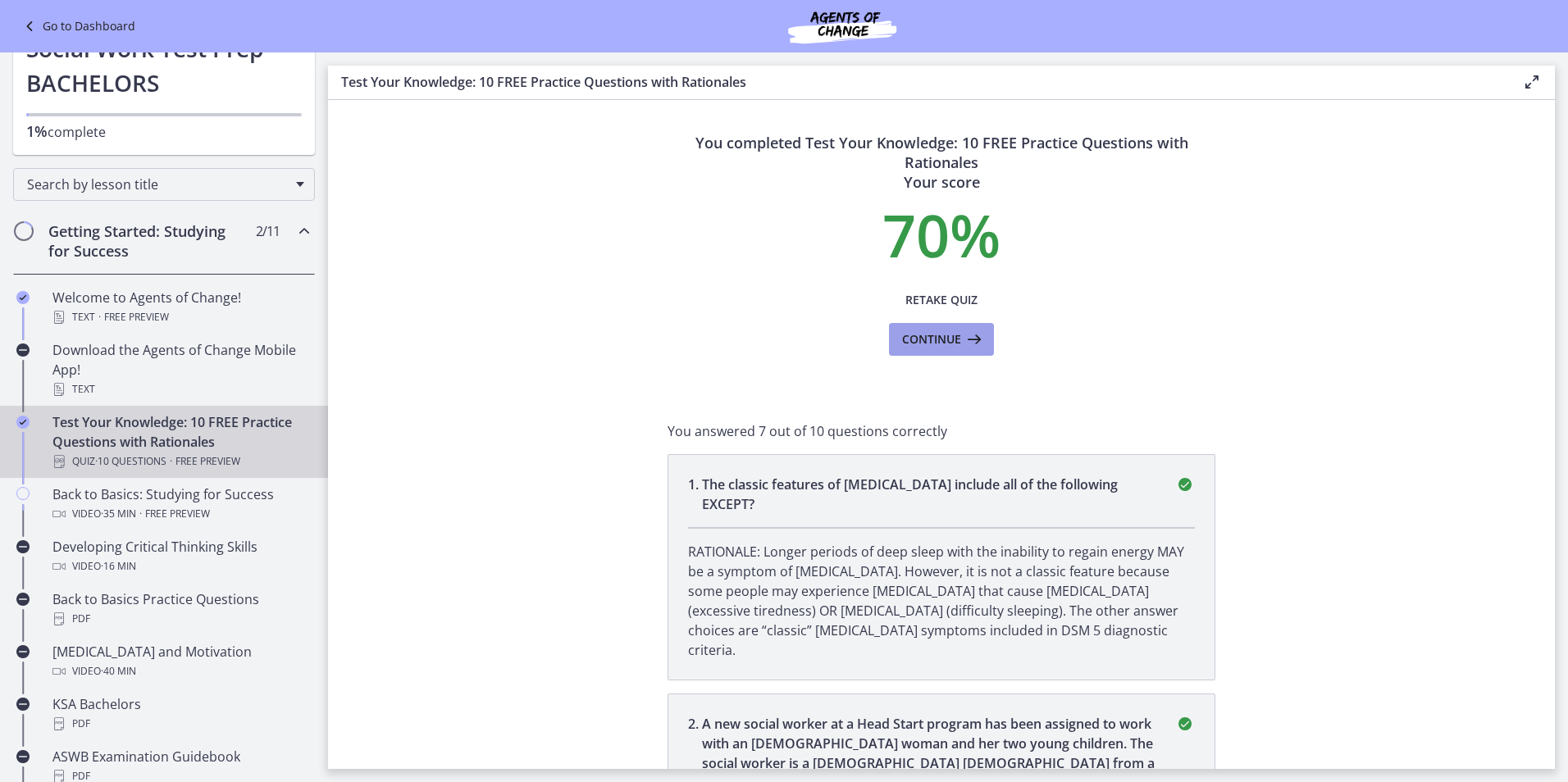
click at [961, 340] on icon at bounding box center [973, 339] width 23 height 20
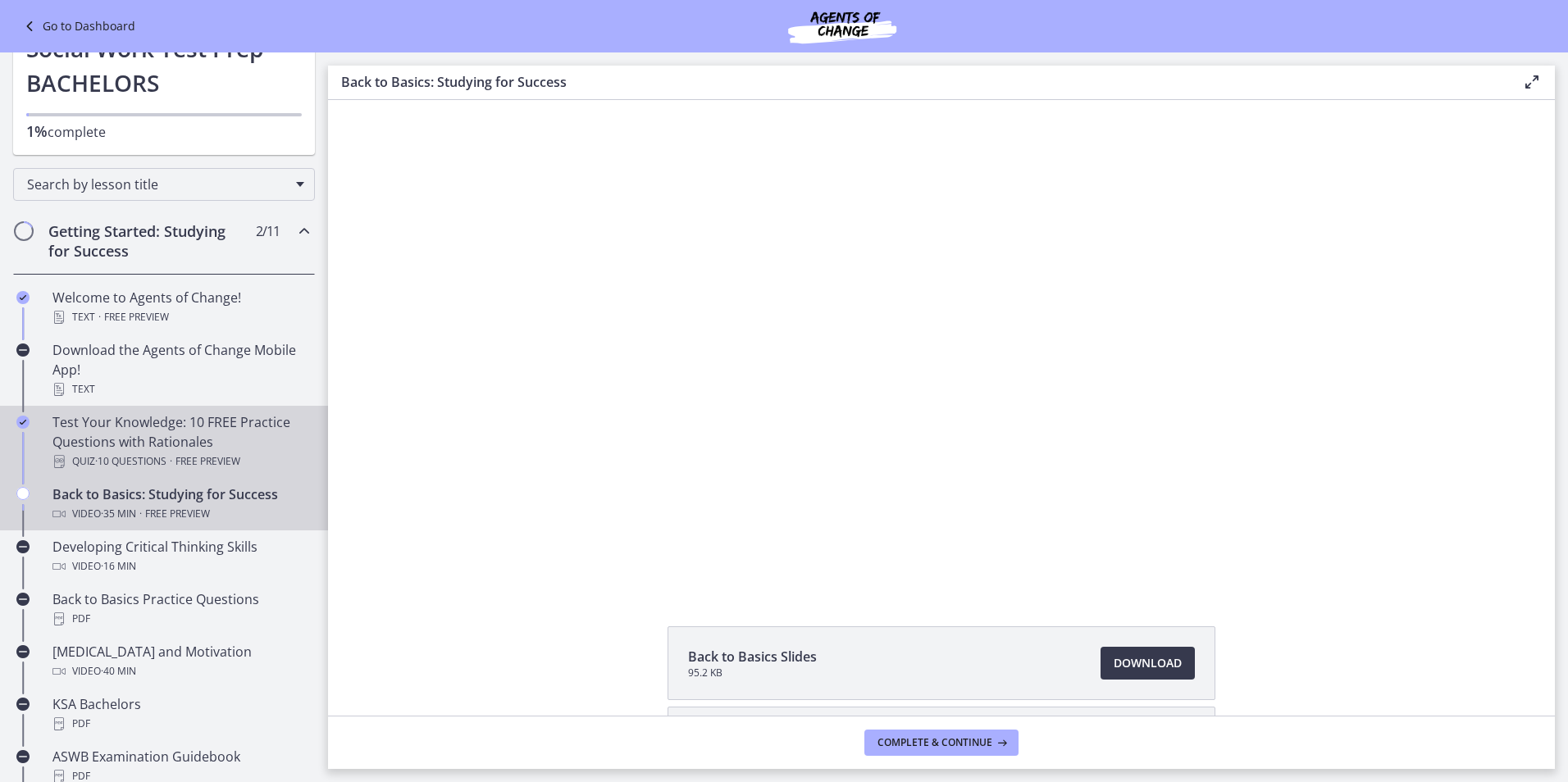
click at [209, 436] on div "Test Your Knowledge: 10 FREE Practice Questions with Rationales Quiz · 10 Quest…" at bounding box center [181, 442] width 256 height 59
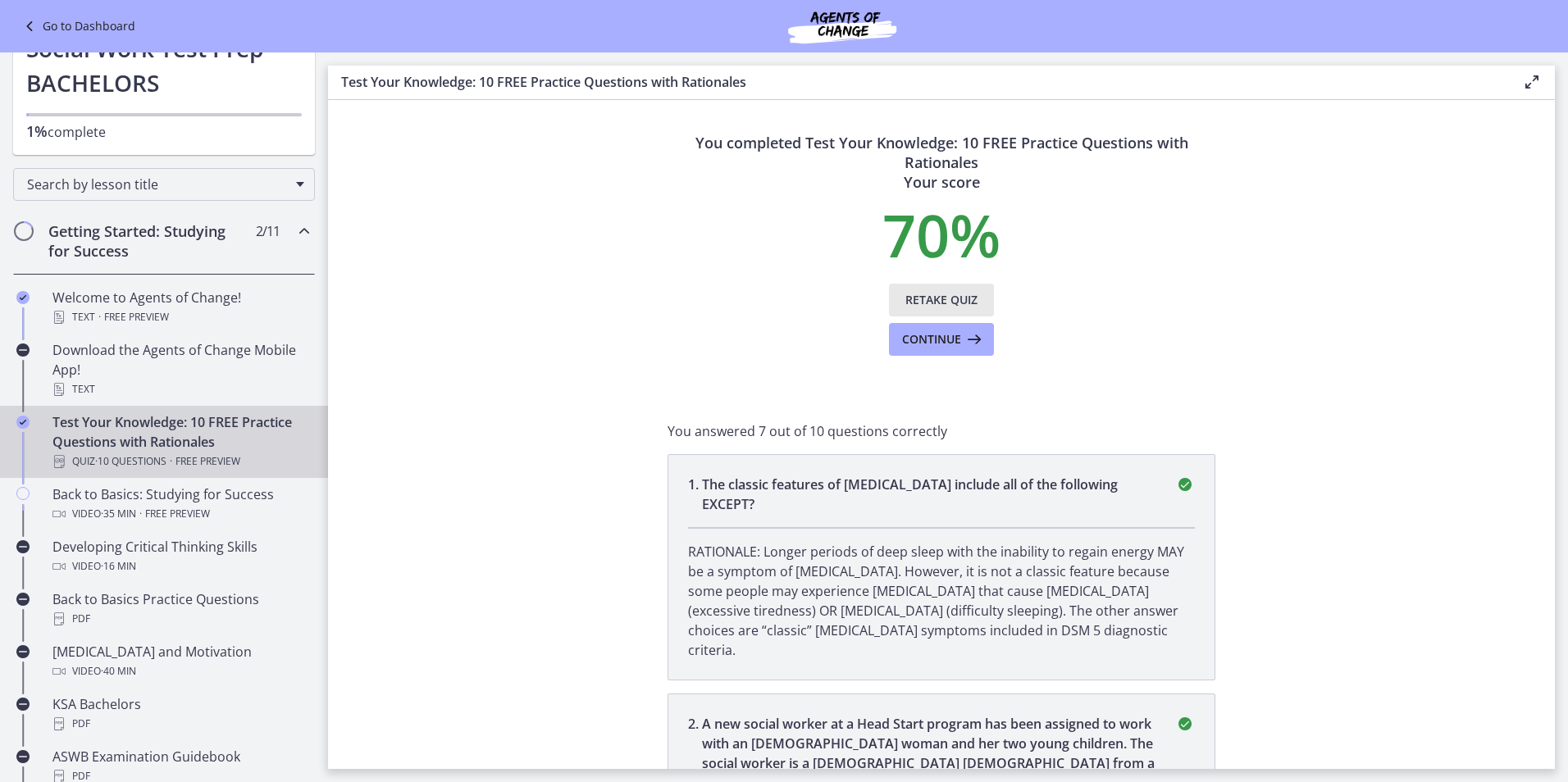
click at [941, 297] on span "Retake Quiz" at bounding box center [941, 300] width 73 height 20
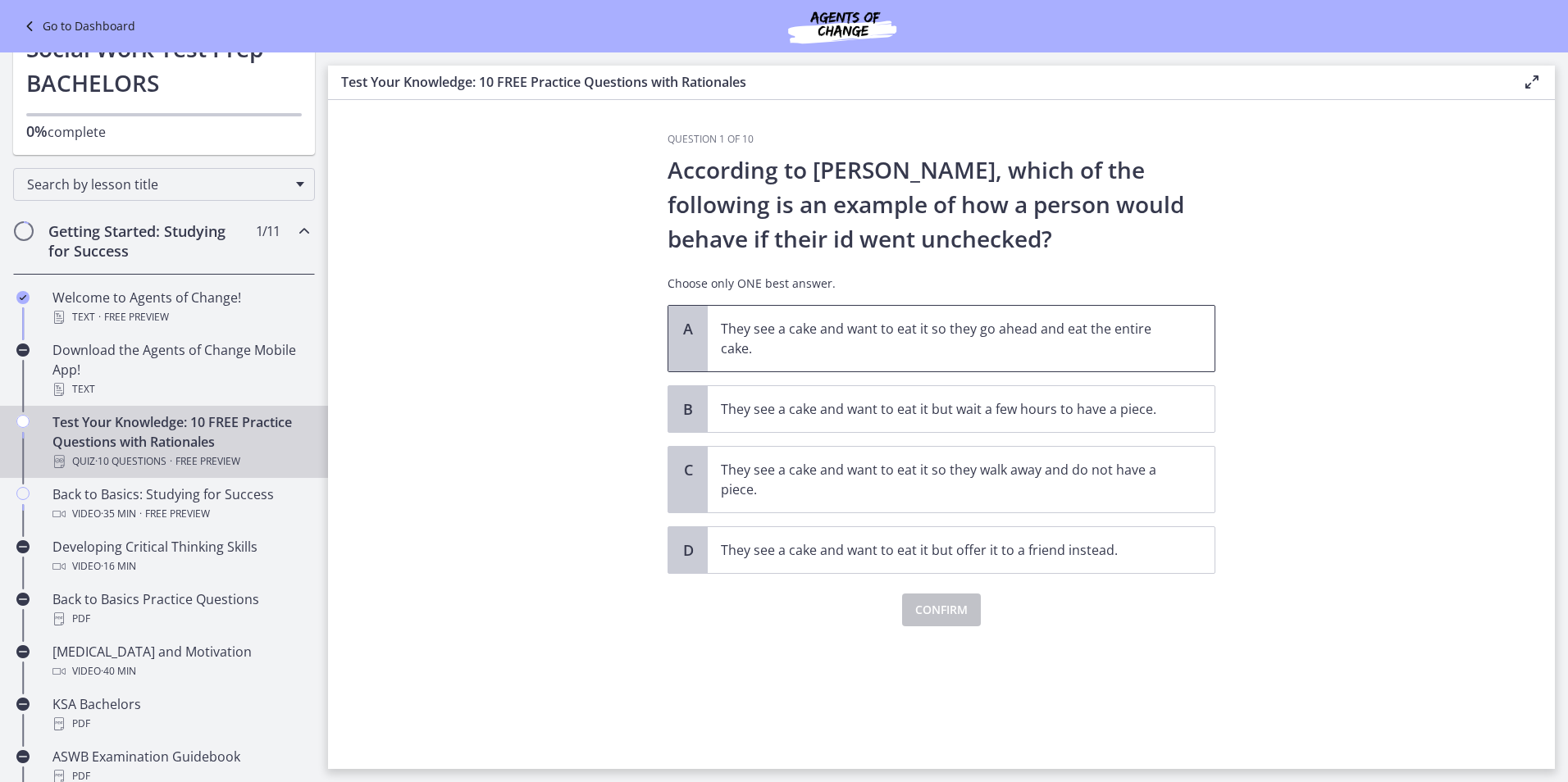
click at [1086, 353] on p "They see a cake and want to eat it so they go ahead and eat the entire cake." at bounding box center [944, 339] width 448 height 40
click at [952, 616] on span "Confirm" at bounding box center [941, 610] width 53 height 20
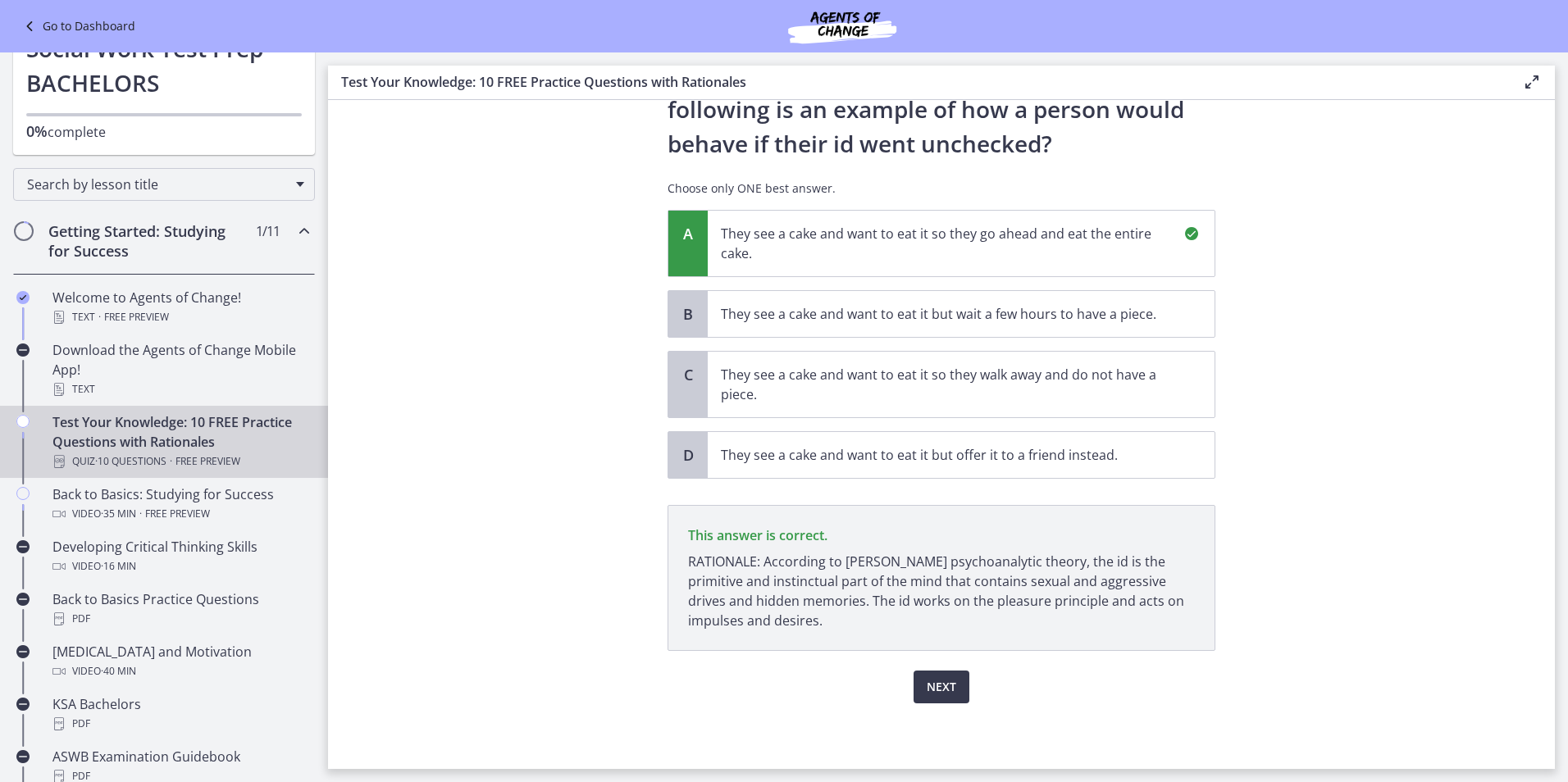
scroll to position [95, 0]
click at [934, 695] on span "Next" at bounding box center [941, 687] width 30 height 20
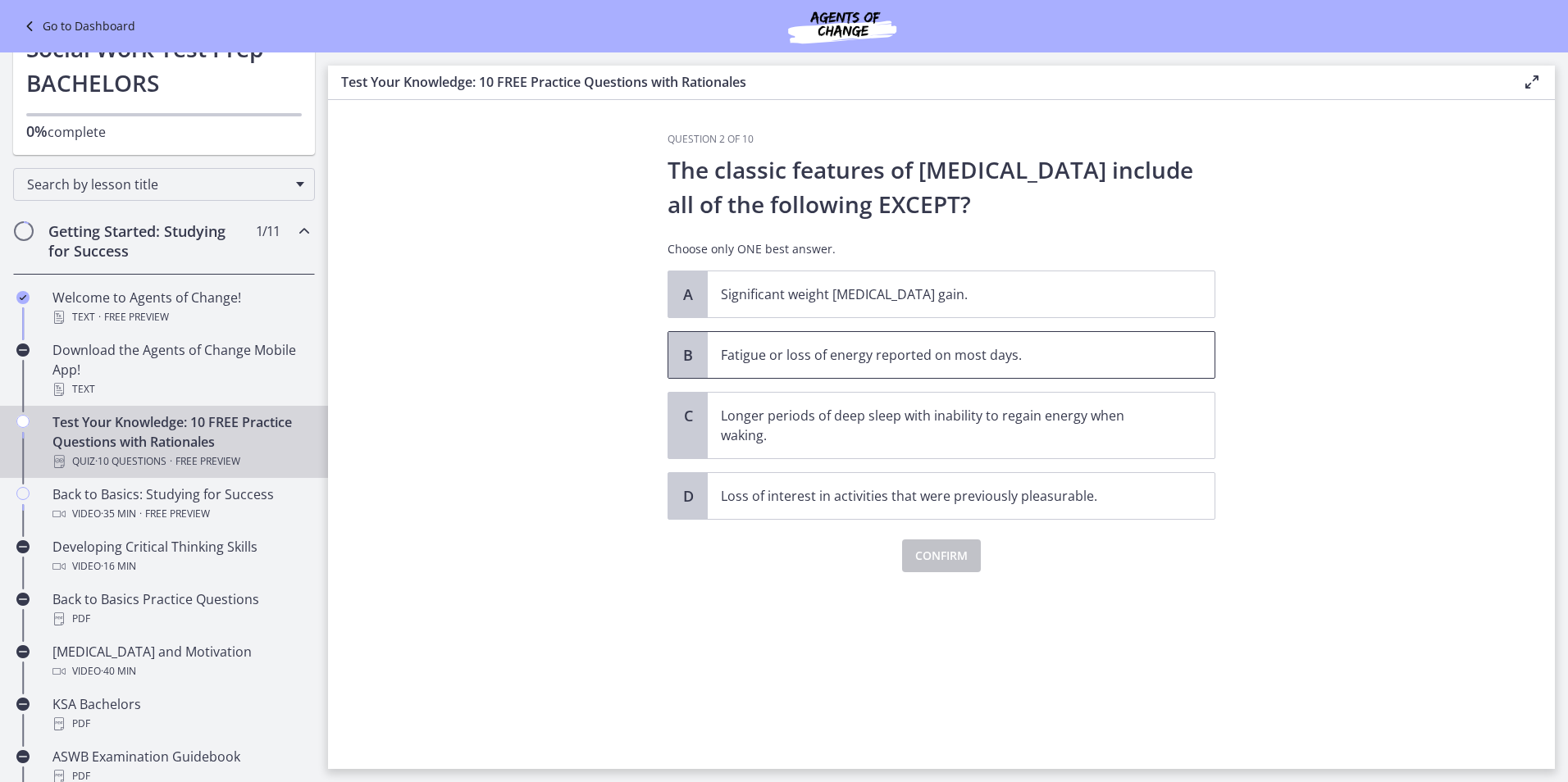
click at [904, 360] on p "Fatigue or loss of energy reported on most days." at bounding box center [944, 355] width 448 height 20
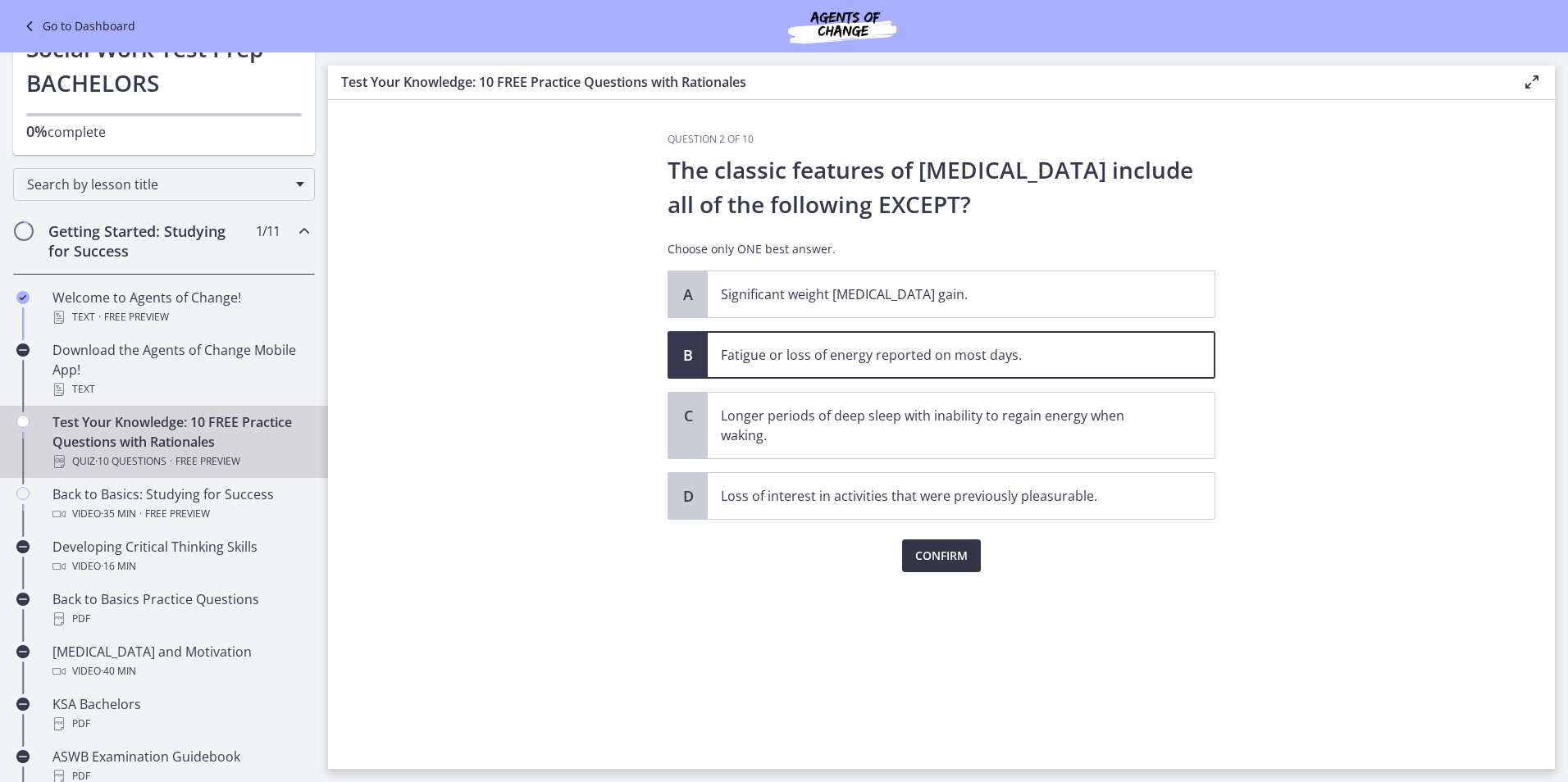
click at [940, 552] on span "Confirm" at bounding box center [941, 555] width 53 height 20
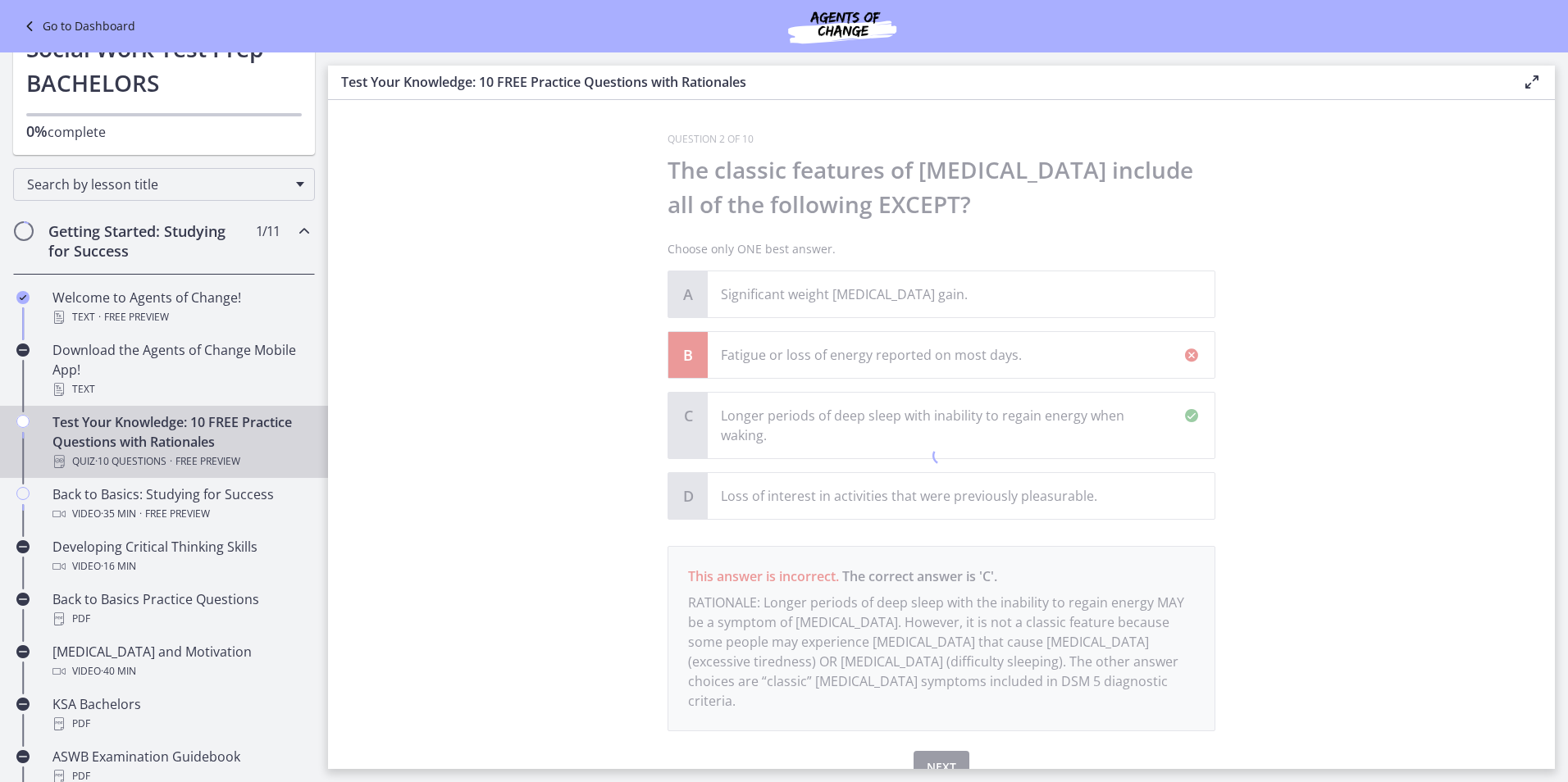
scroll to position [61, 0]
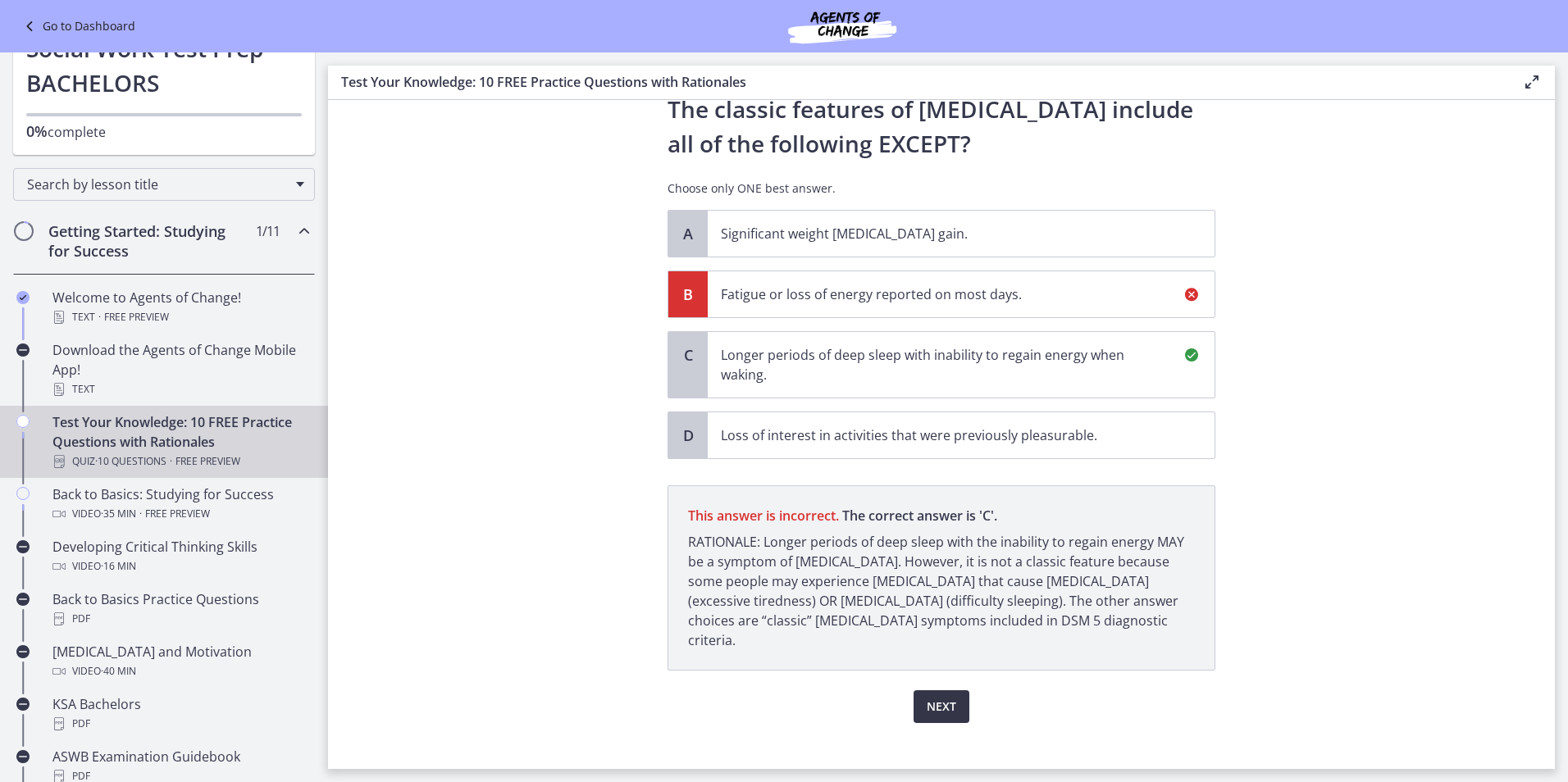
click at [930, 696] on span "Next" at bounding box center [941, 706] width 30 height 20
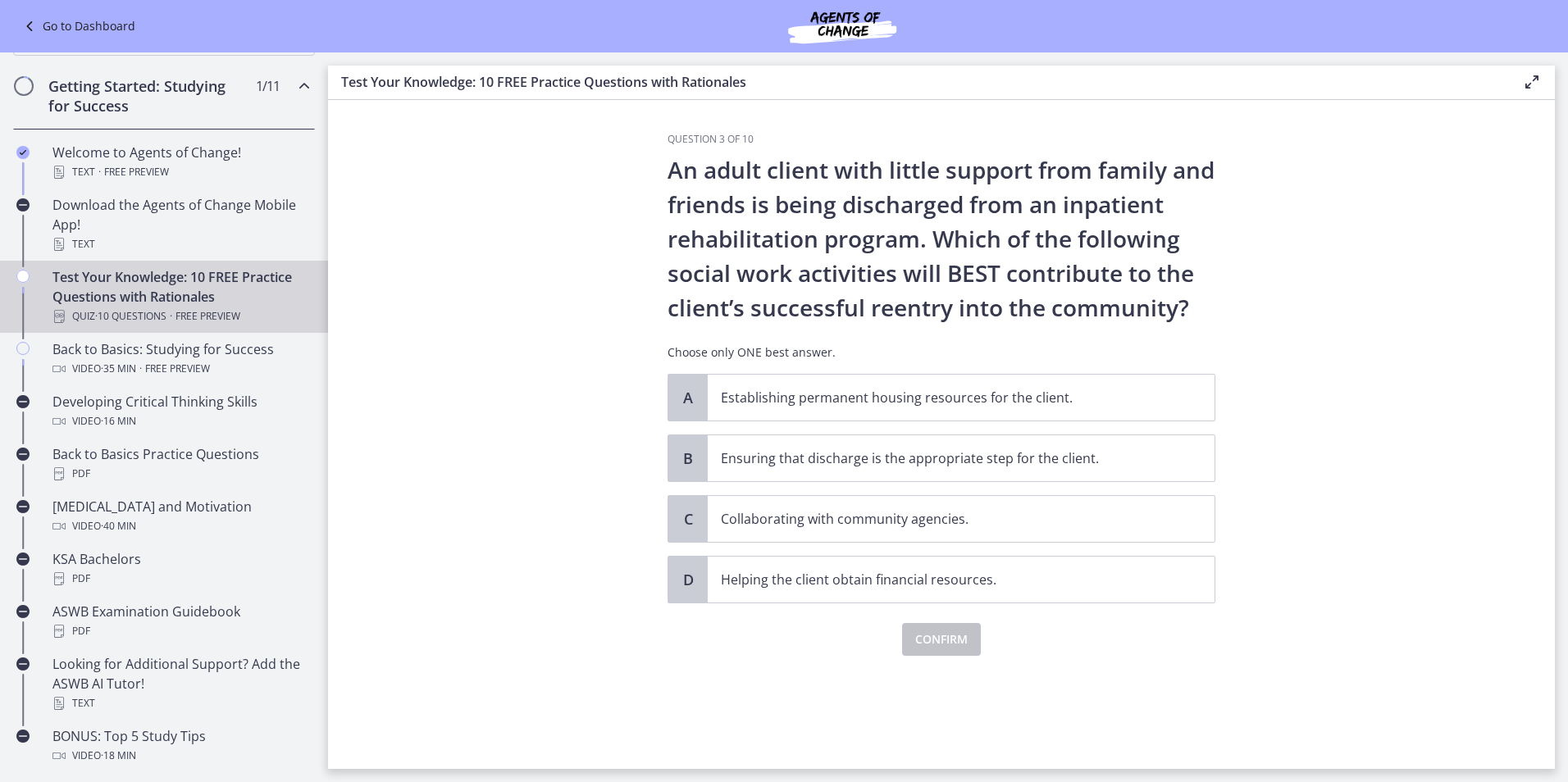
scroll to position [0, 0]
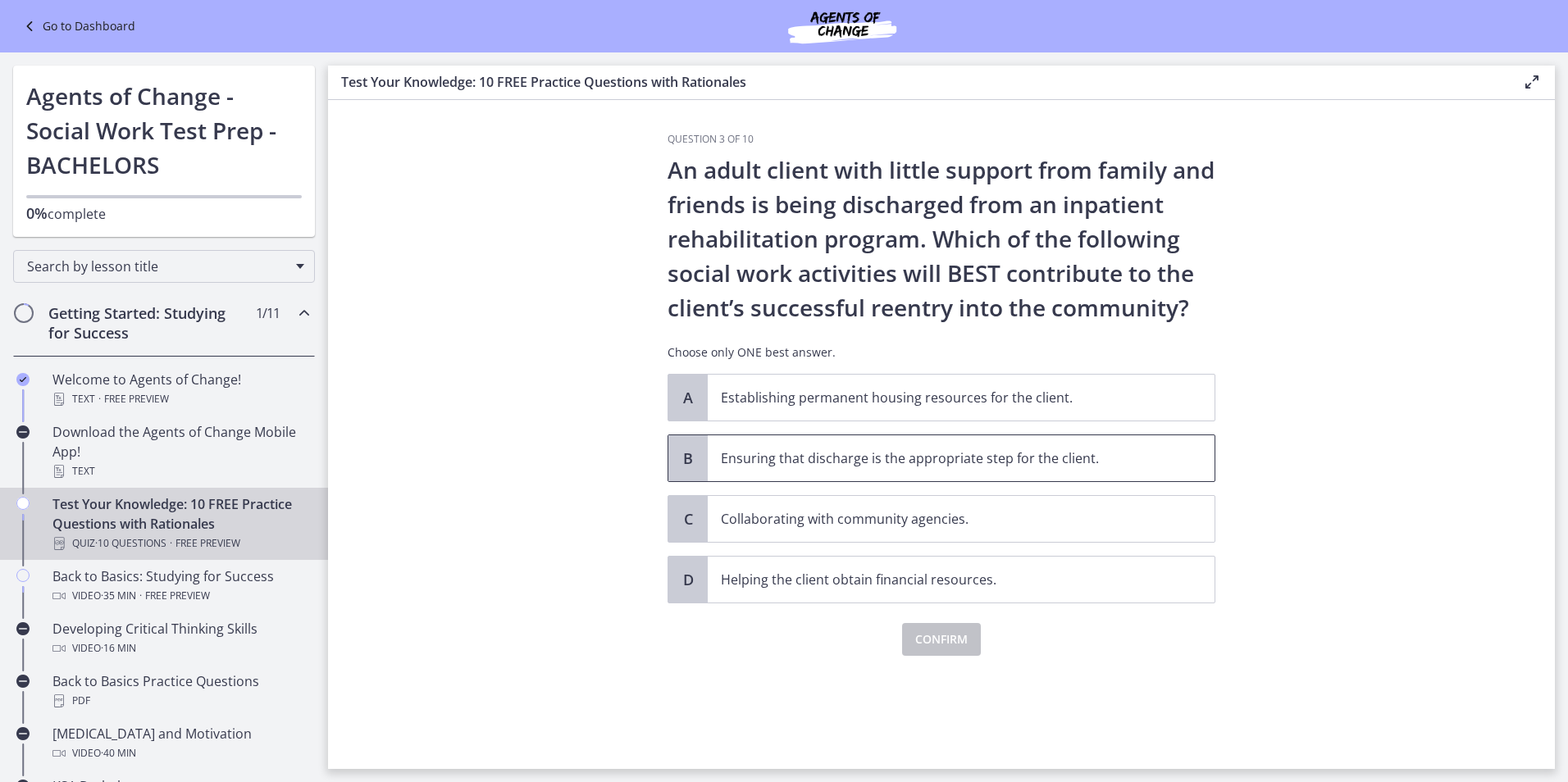
click at [805, 458] on p "Ensuring that discharge is the appropriate step for the client." at bounding box center [944, 458] width 448 height 20
click at [911, 639] on button "Confirm" at bounding box center [941, 639] width 78 height 33
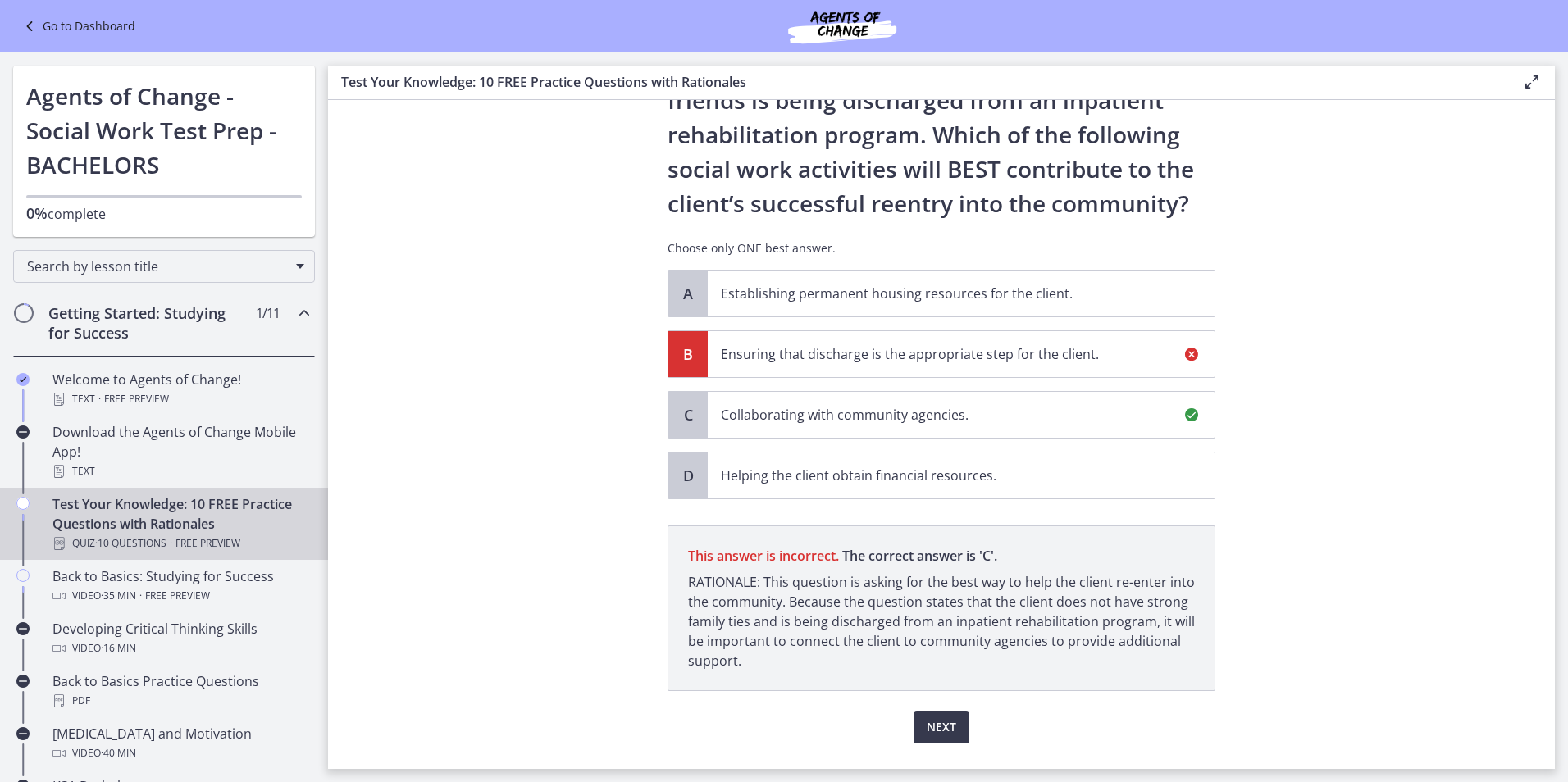
scroll to position [144, 0]
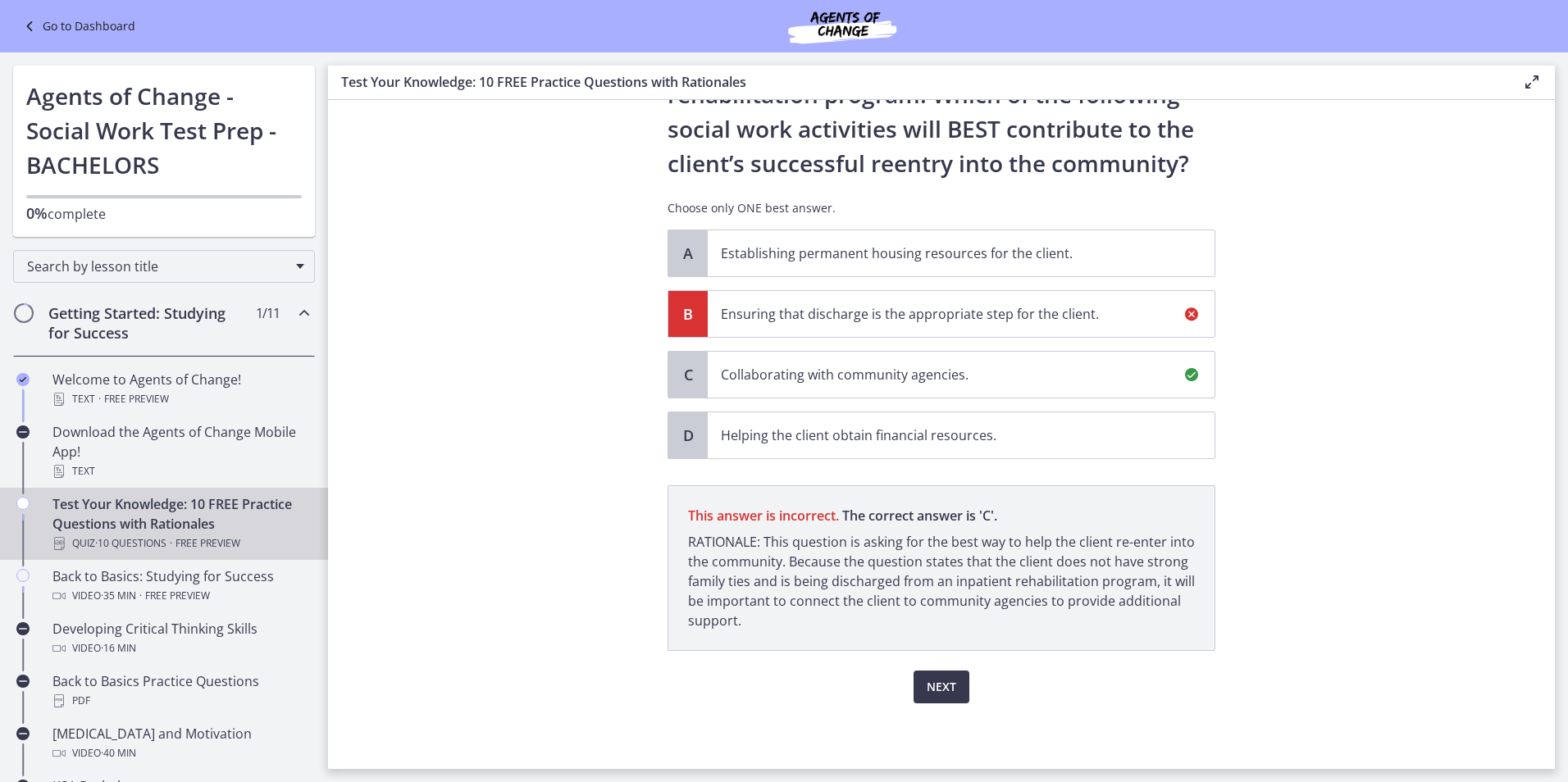
click at [892, 375] on p "Collaborating with community agencies." at bounding box center [944, 375] width 448 height 20
click at [945, 702] on button "Next" at bounding box center [941, 687] width 56 height 33
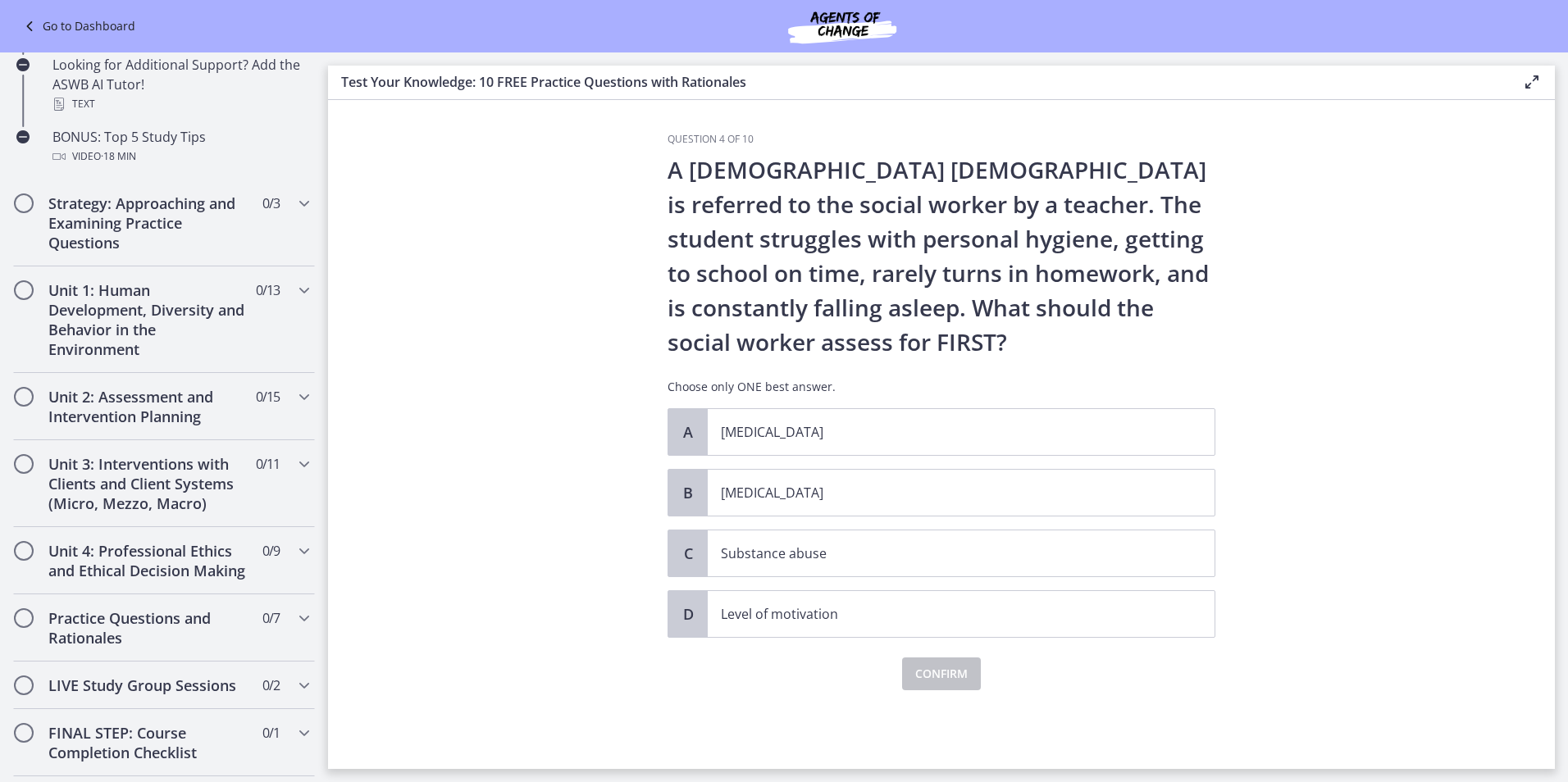
scroll to position [901, 0]
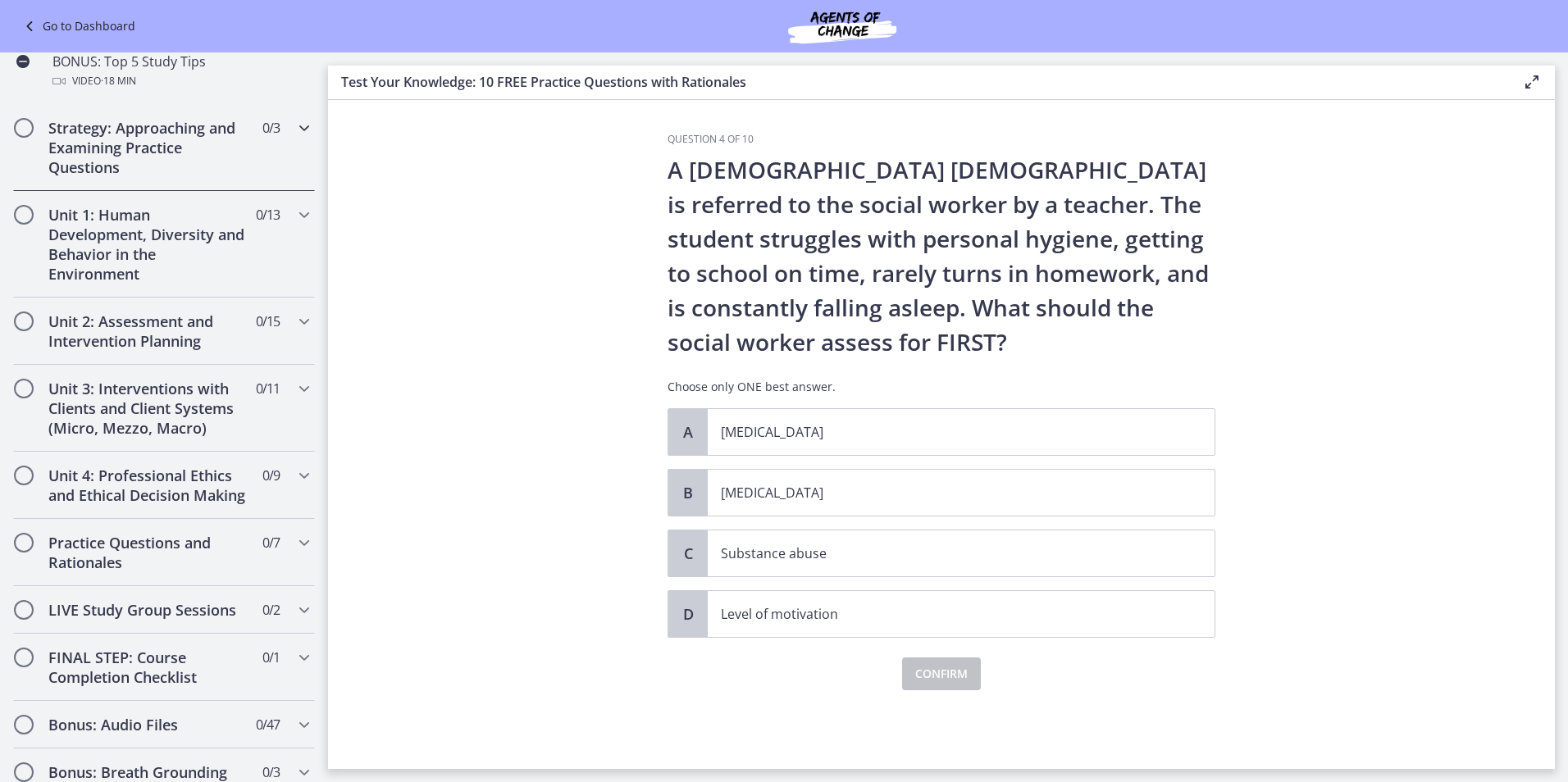
click at [252, 166] on div "Strategy: Approaching and Examining Practice Questions 0 / 3 Completed" at bounding box center [164, 147] width 302 height 87
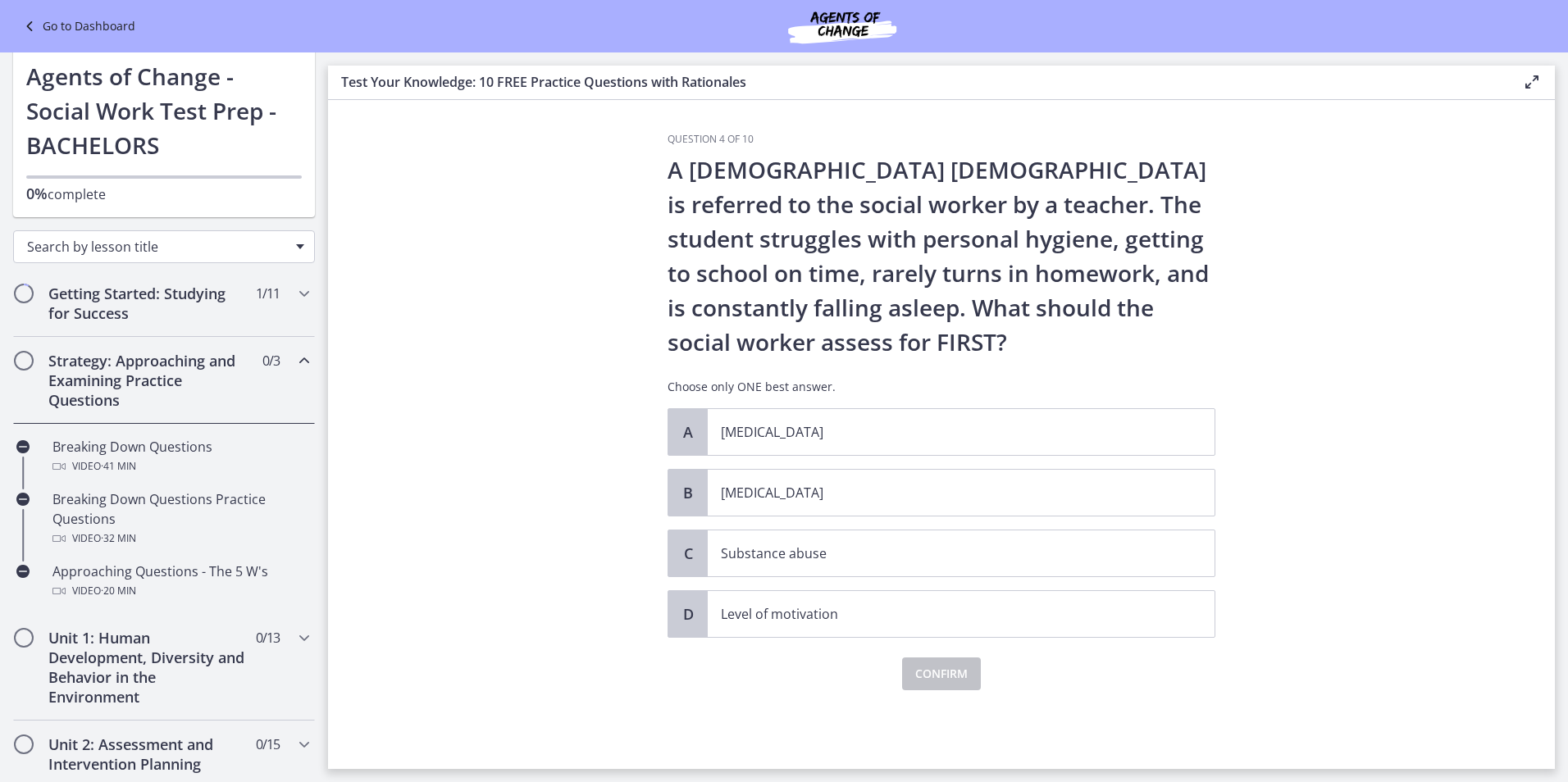
scroll to position [0, 0]
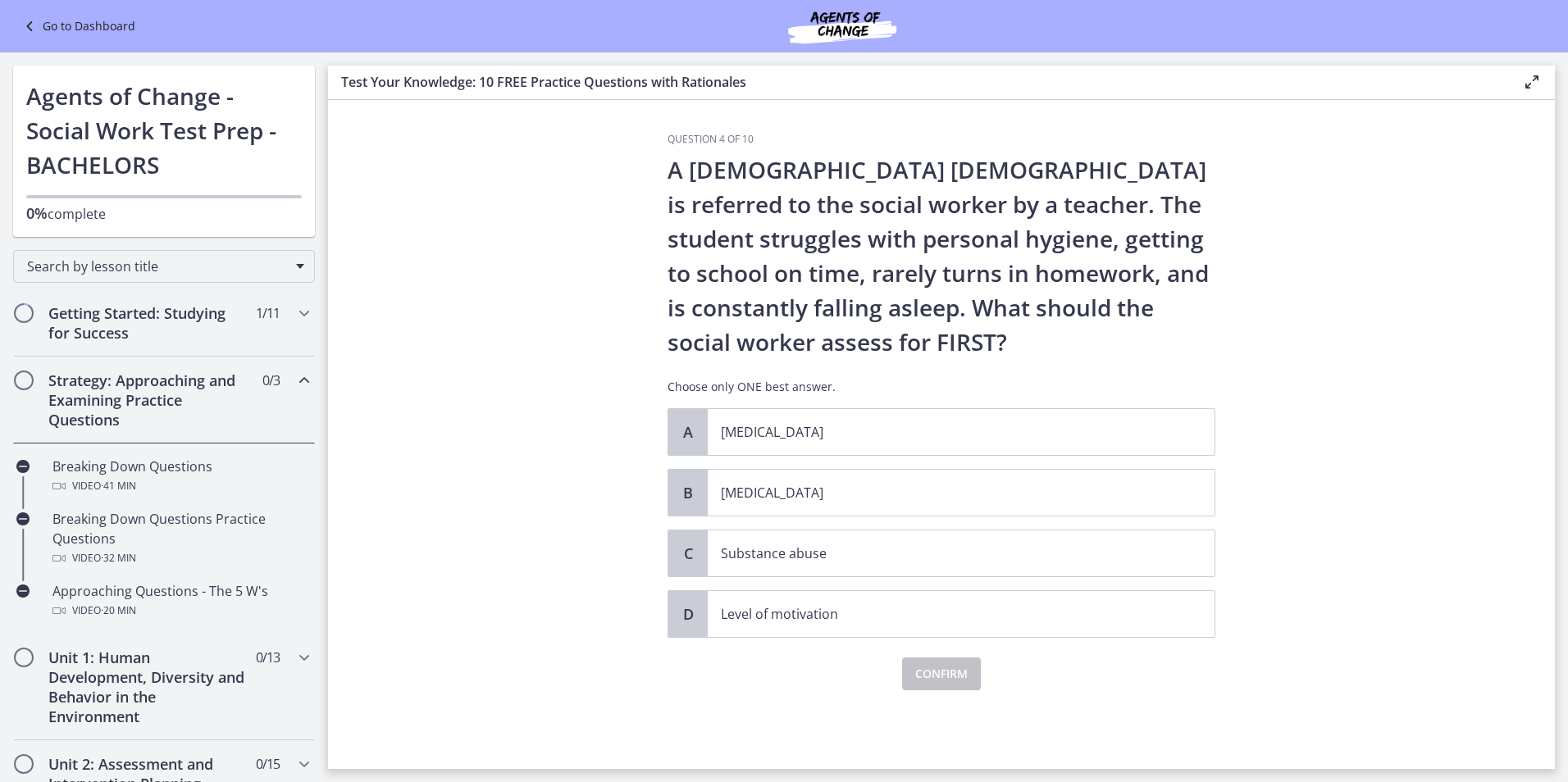
click at [45, 26] on link "Go to Dashboard" at bounding box center [77, 26] width 115 height 20
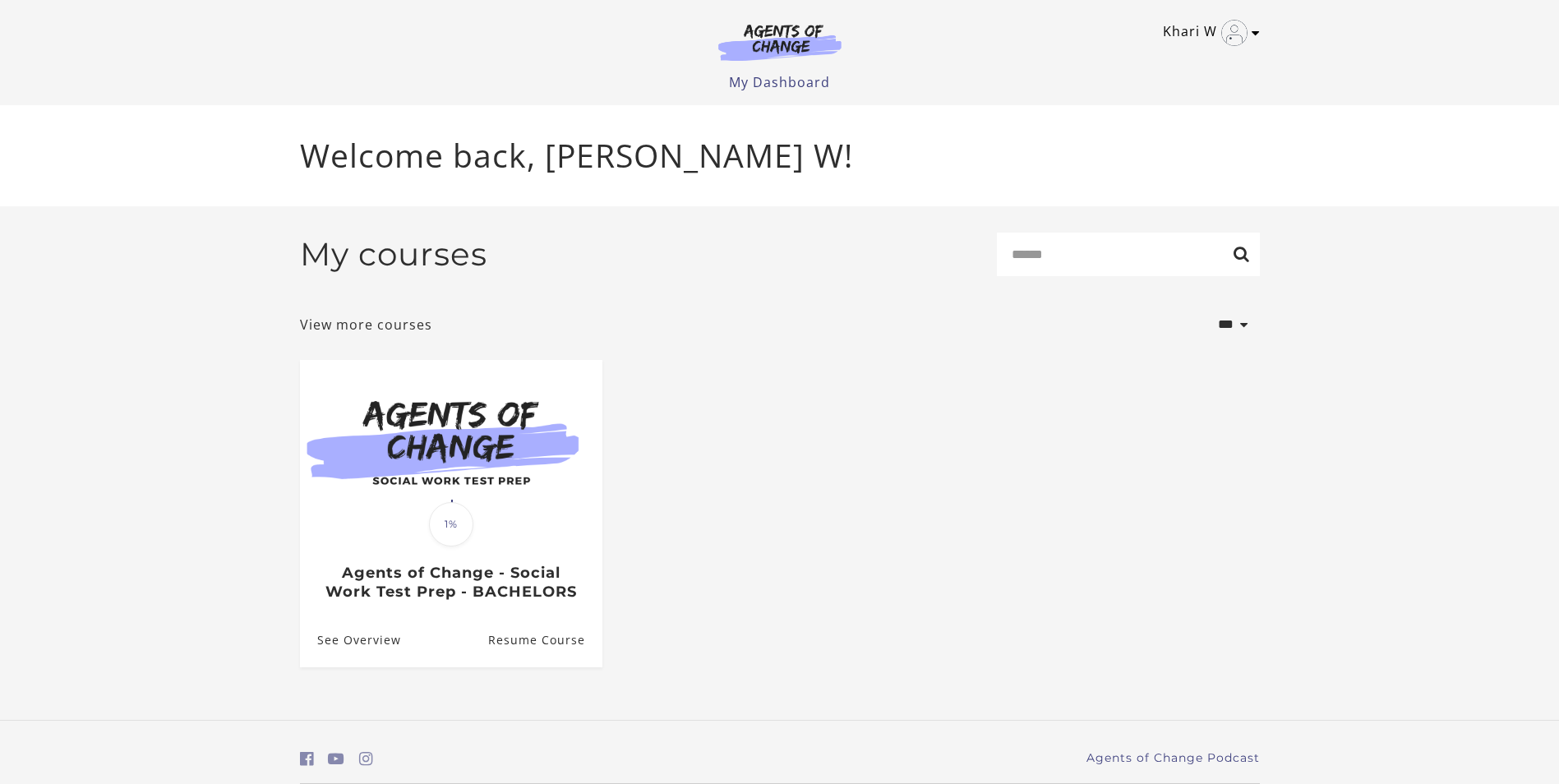
click at [1228, 34] on img "Toggle menu" at bounding box center [1234, 33] width 26 height 26
click at [797, 91] on li "My Dashboard" at bounding box center [779, 83] width 101 height 20
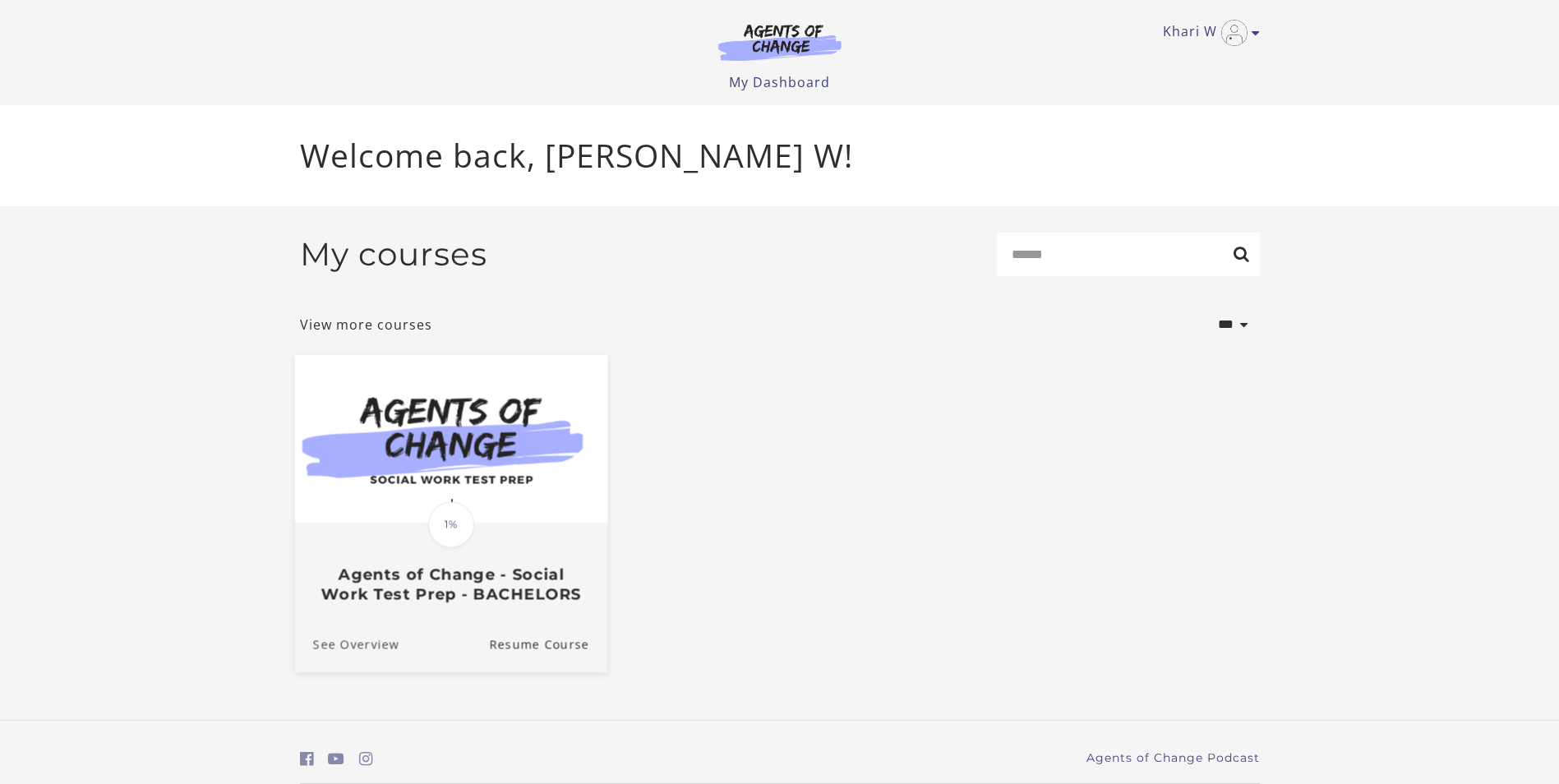
click at [368, 644] on link "See Overview" at bounding box center [346, 644] width 104 height 55
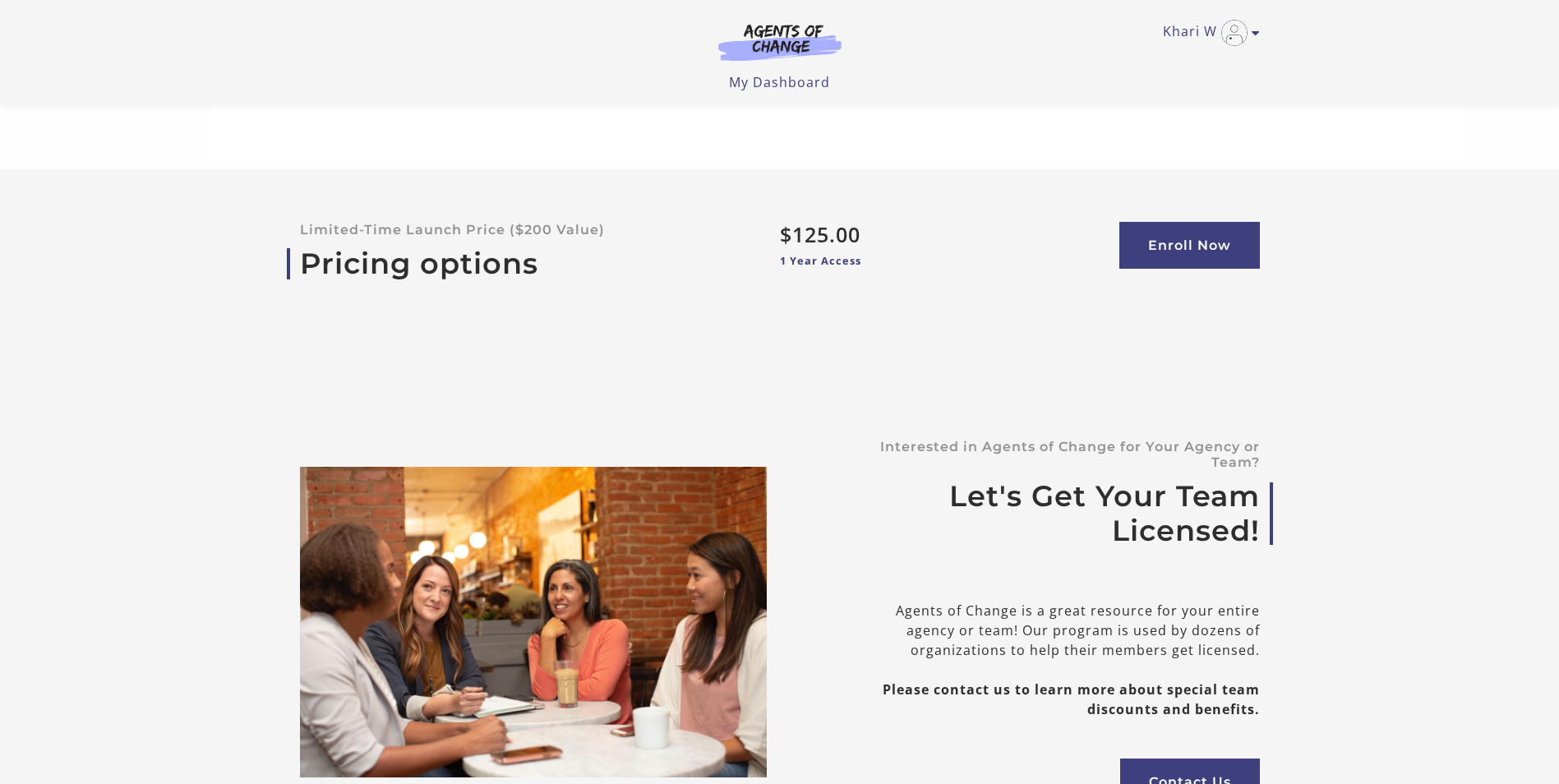
scroll to position [4848, 0]
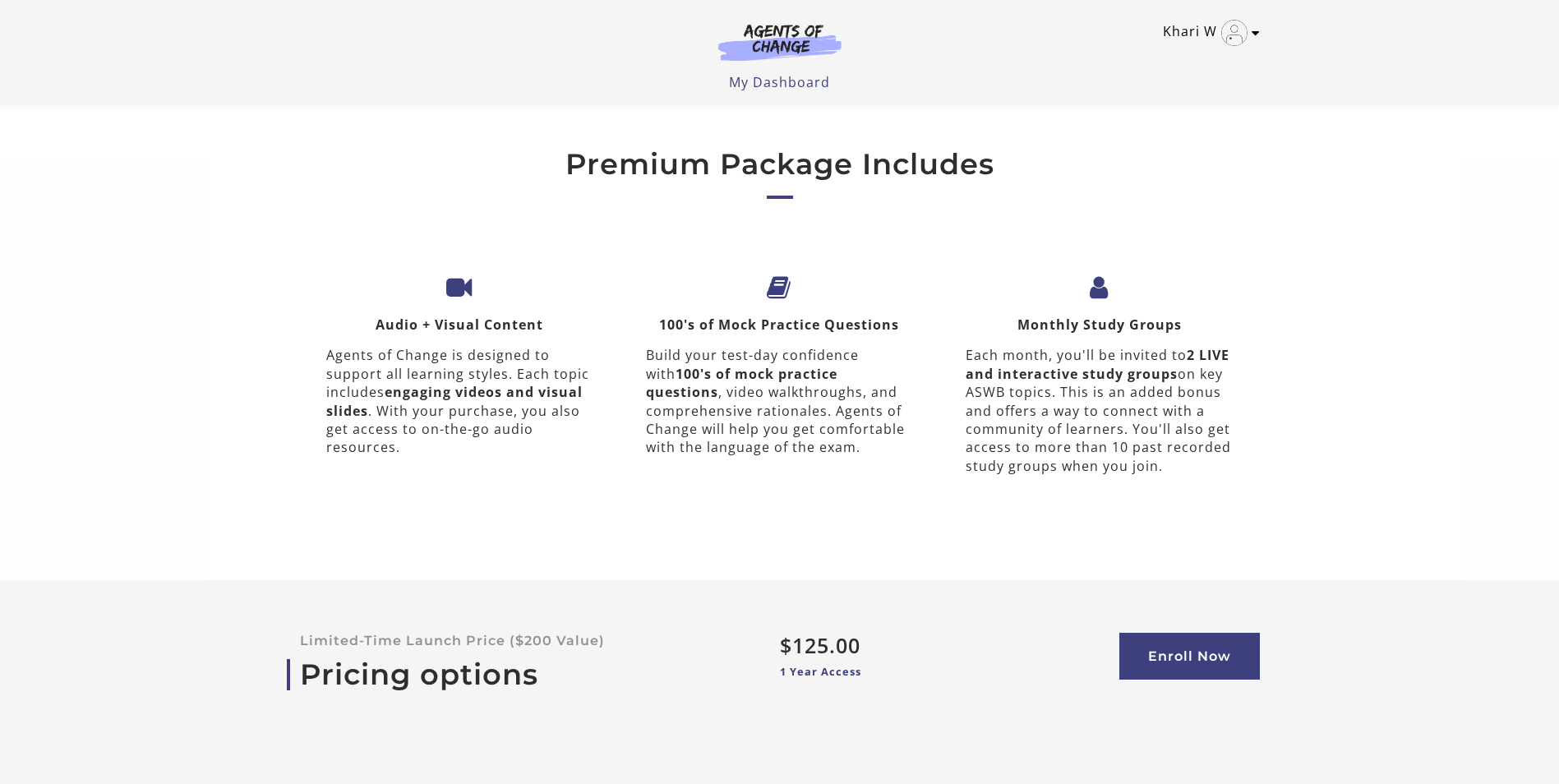
click at [1246, 28] on img "Toggle menu" at bounding box center [1234, 33] width 26 height 26
click at [1169, 633] on link "Enroll Now" at bounding box center [1190, 656] width 140 height 47
